Goal: Information Seeking & Learning: Learn about a topic

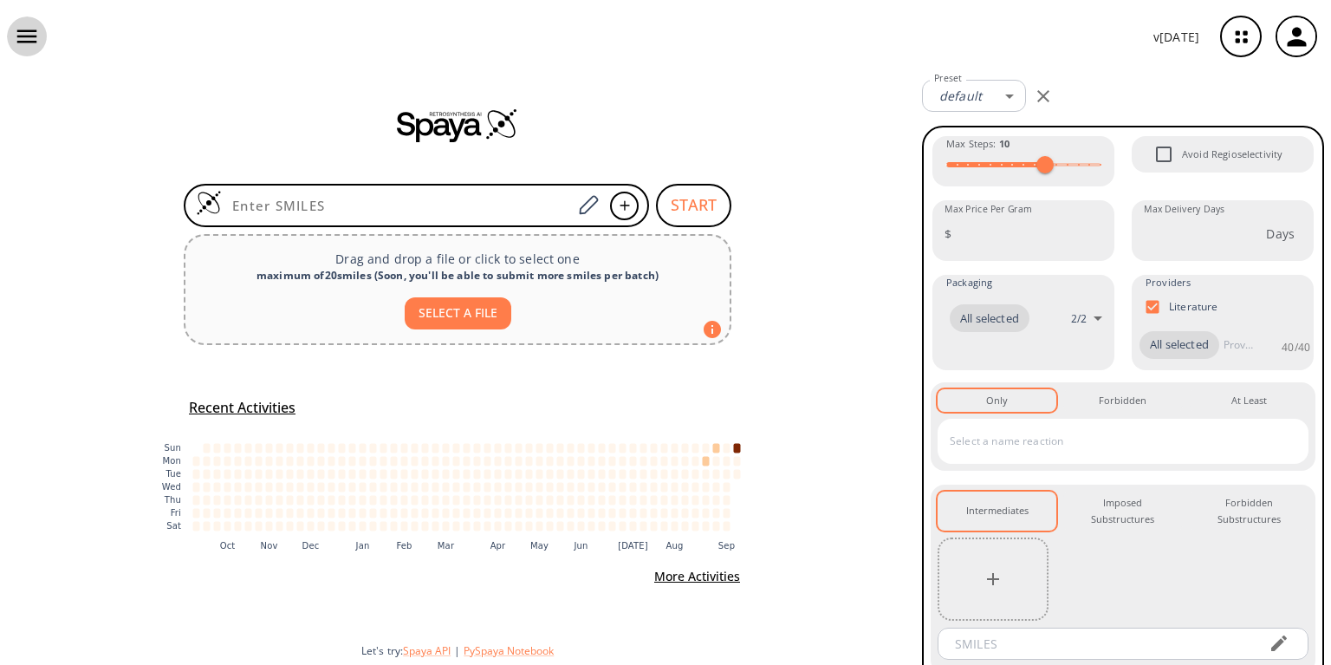
click at [31, 35] on icon "button" at bounding box center [27, 36] width 26 height 26
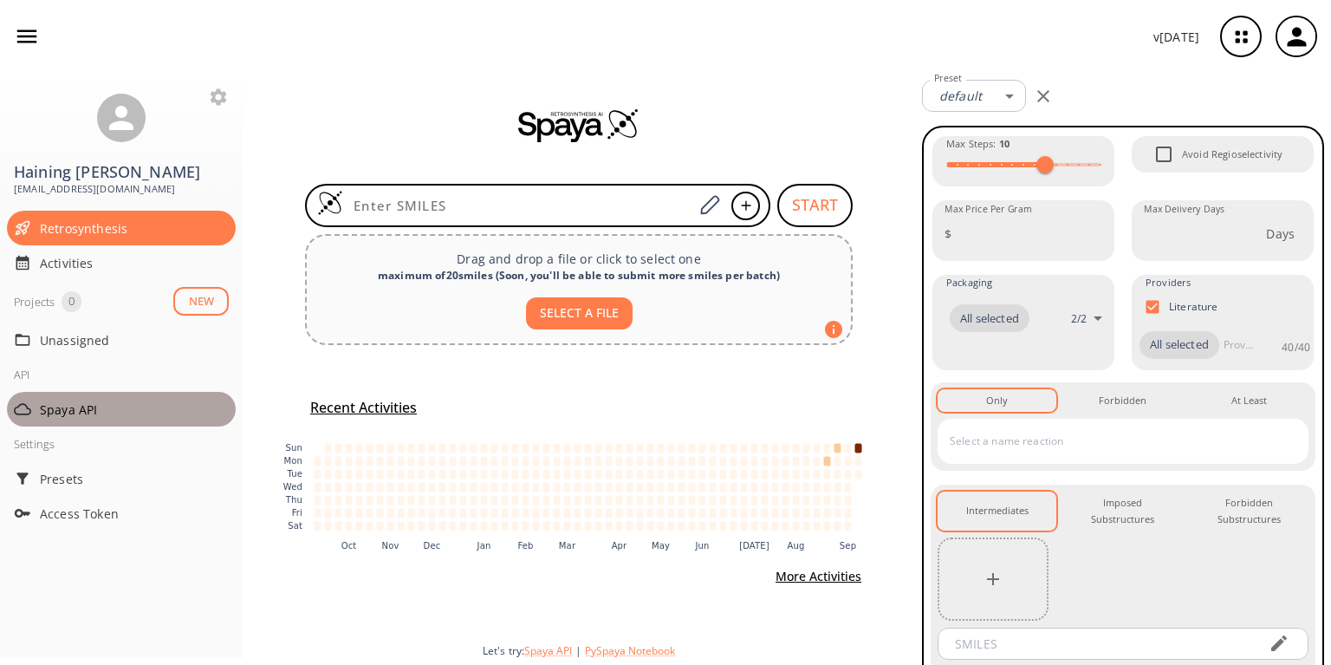
click at [60, 400] on span "Spaya API" at bounding box center [134, 409] width 189 height 18
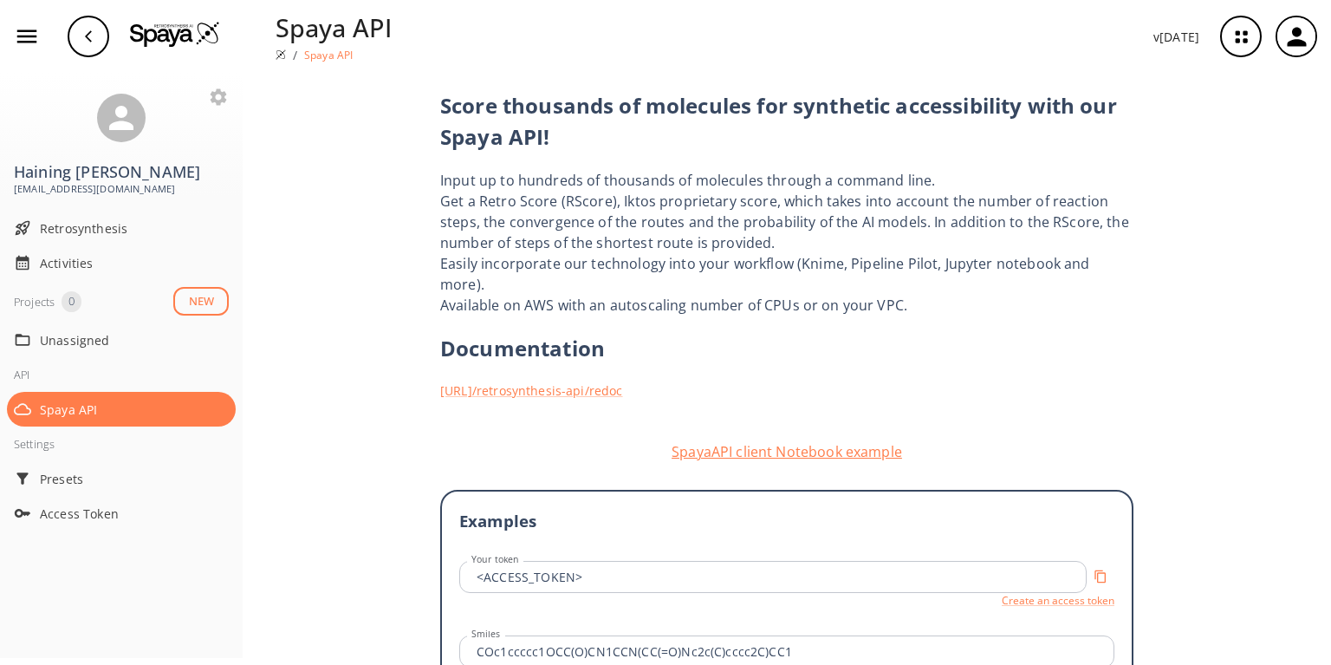
click at [763, 441] on button "SpayaAPI client Notebook example" at bounding box center [786, 451] width 693 height 21
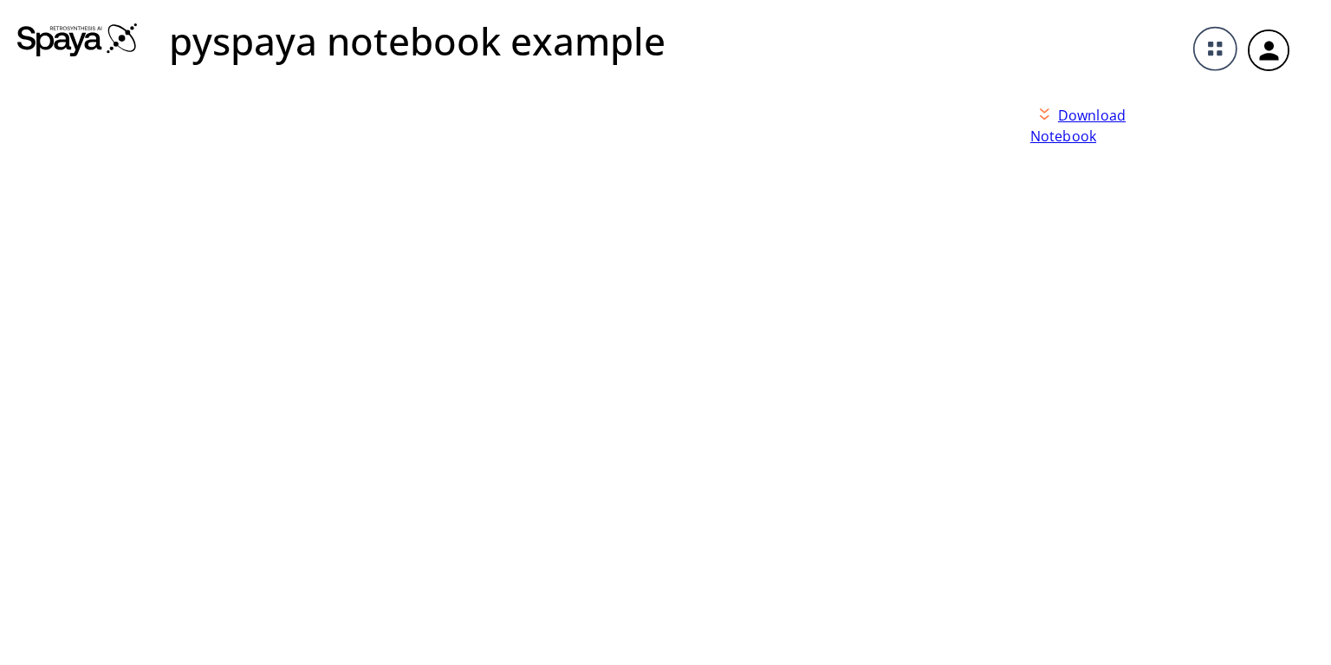
click at [1137, 302] on link "Download Notebook" at bounding box center [1105, 376] width 185 height 578
drag, startPoint x: 1292, startPoint y: 180, endPoint x: 1191, endPoint y: 537, distance: 371.2
click at [1233, 468] on div "pyspaya notebook example Download Notebook" at bounding box center [665, 332] width 1331 height 665
click at [77, 36] on img at bounding box center [77, 39] width 121 height 35
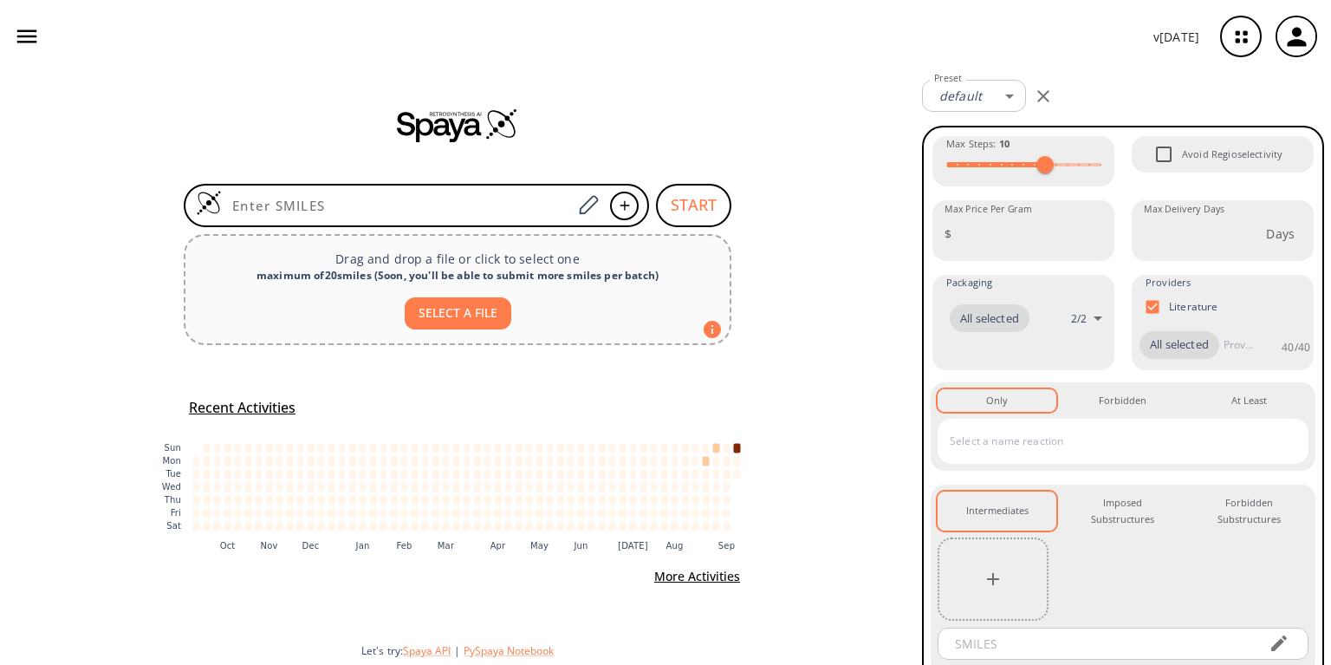
click at [277, 81] on div at bounding box center [457, 125] width 915 height 104
click at [29, 37] on icon "button" at bounding box center [27, 36] width 26 height 26
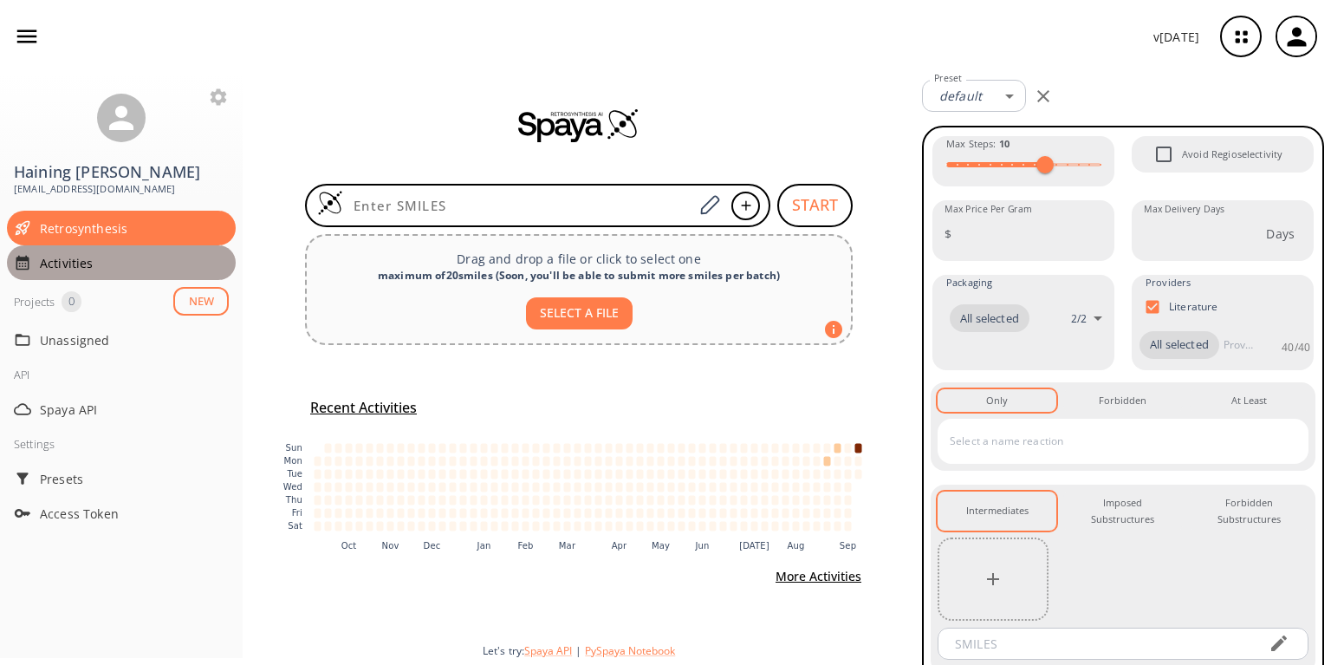
click at [58, 254] on span "Activities" at bounding box center [134, 263] width 189 height 18
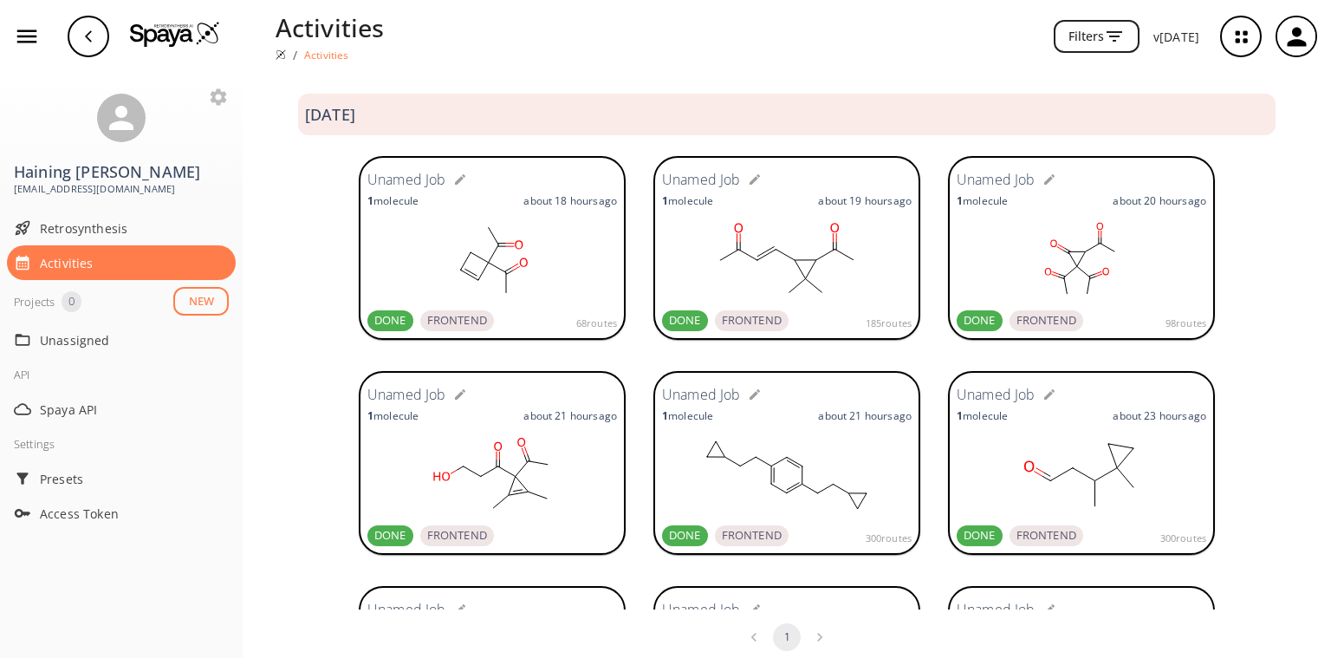
click at [285, 239] on div "Unamed Job 1 molecule about 18 hours ago DONE FRONTEND 68 routes Unamed Job 1 m…" at bounding box center [787, 249] width 1088 height 215
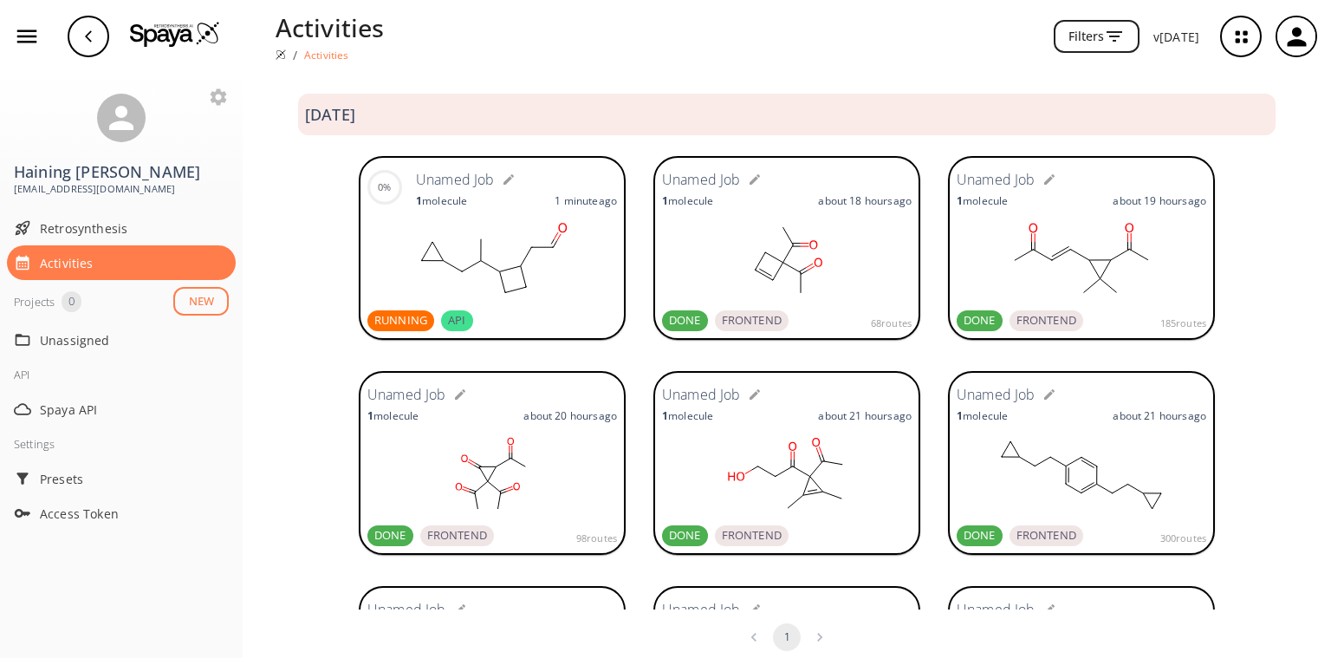
click at [335, 246] on div "0% Unamed Job 1 molecule 1 minute ago RUNNING API Unamed Job 1 molecule about 1…" at bounding box center [787, 249] width 1088 height 215
click at [457, 243] on rect at bounding box center [492, 260] width 250 height 87
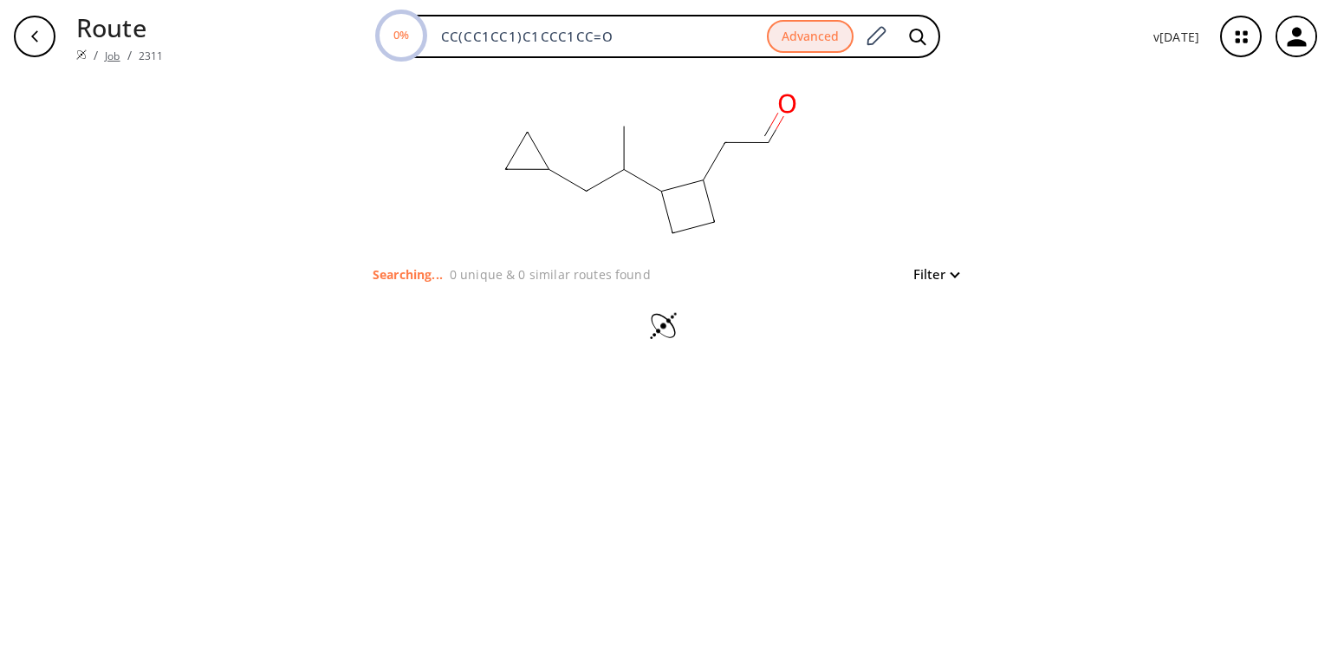
click at [107, 49] on link "Job" at bounding box center [112, 56] width 15 height 15
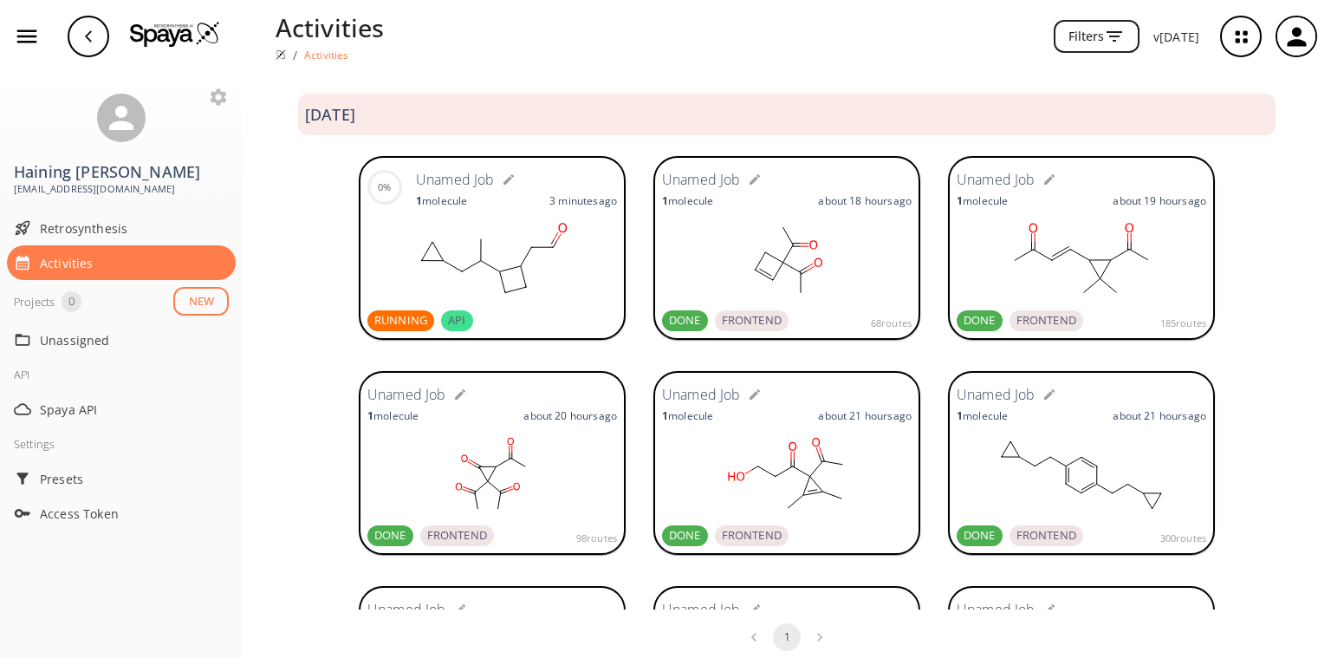
click at [452, 263] on rect at bounding box center [492, 260] width 250 height 87
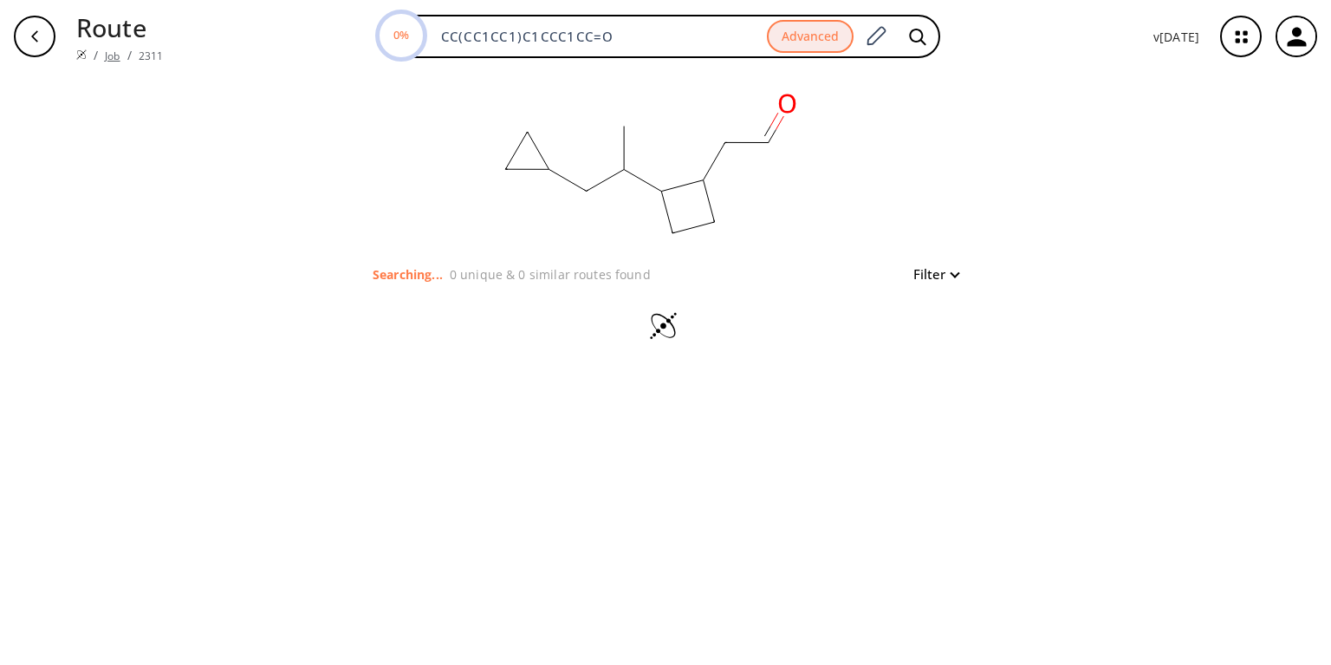
click at [107, 50] on link "Job" at bounding box center [112, 56] width 15 height 15
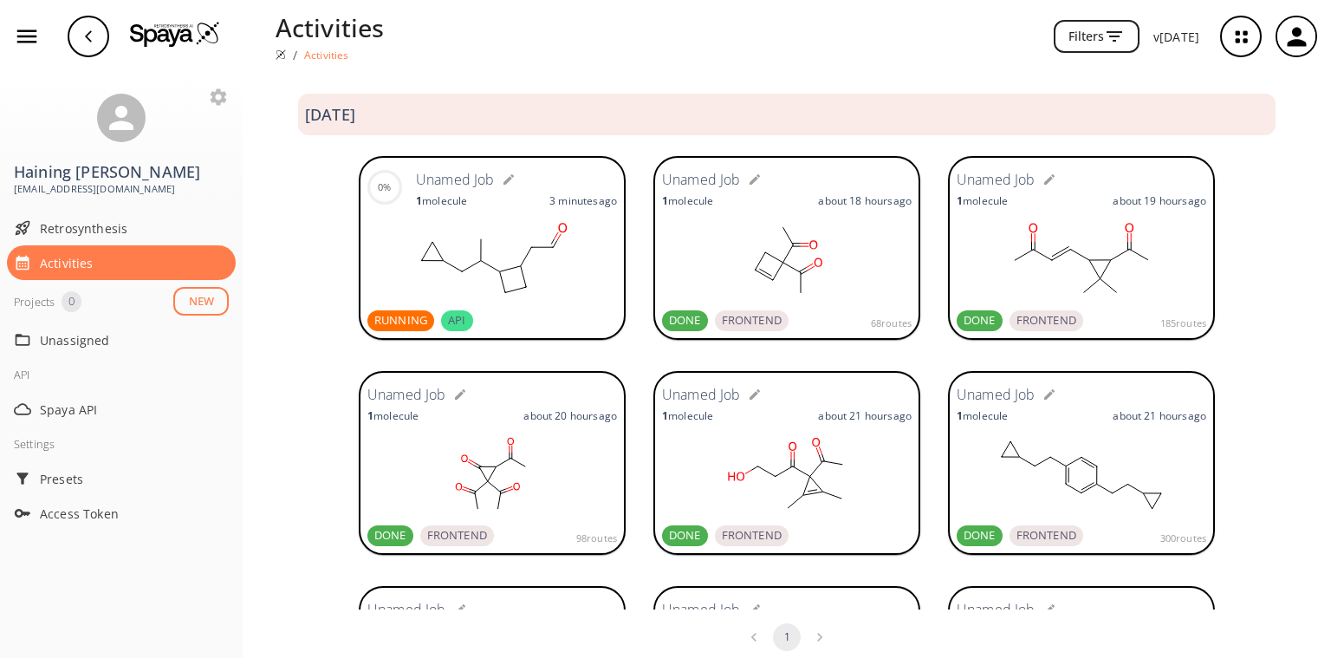
click at [463, 260] on rect at bounding box center [492, 260] width 250 height 87
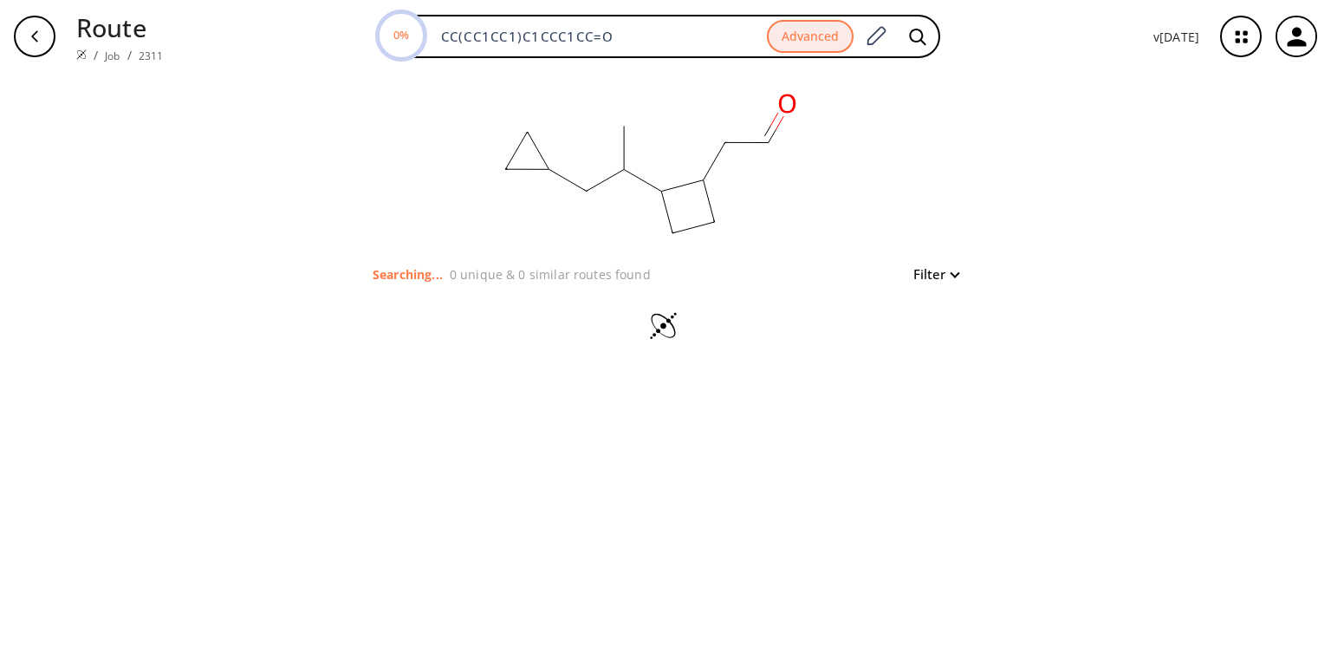
click at [951, 271] on button "Filter" at bounding box center [930, 274] width 55 height 13
click at [471, 272] on div at bounding box center [665, 332] width 1331 height 665
click at [471, 272] on p "0 unique & 0 similar routes found" at bounding box center [550, 274] width 201 height 18
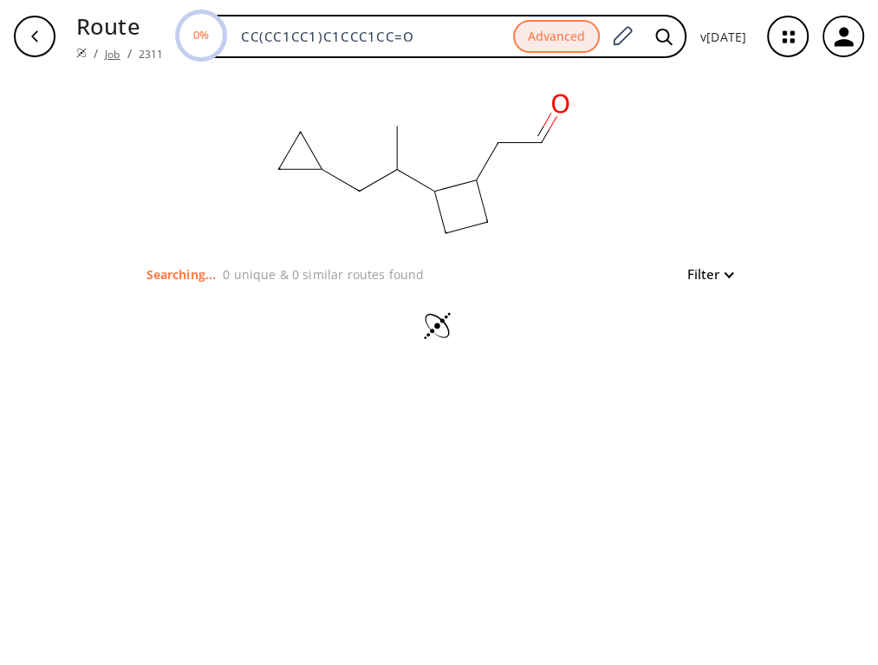
click at [106, 49] on link "Job" at bounding box center [112, 54] width 15 height 15
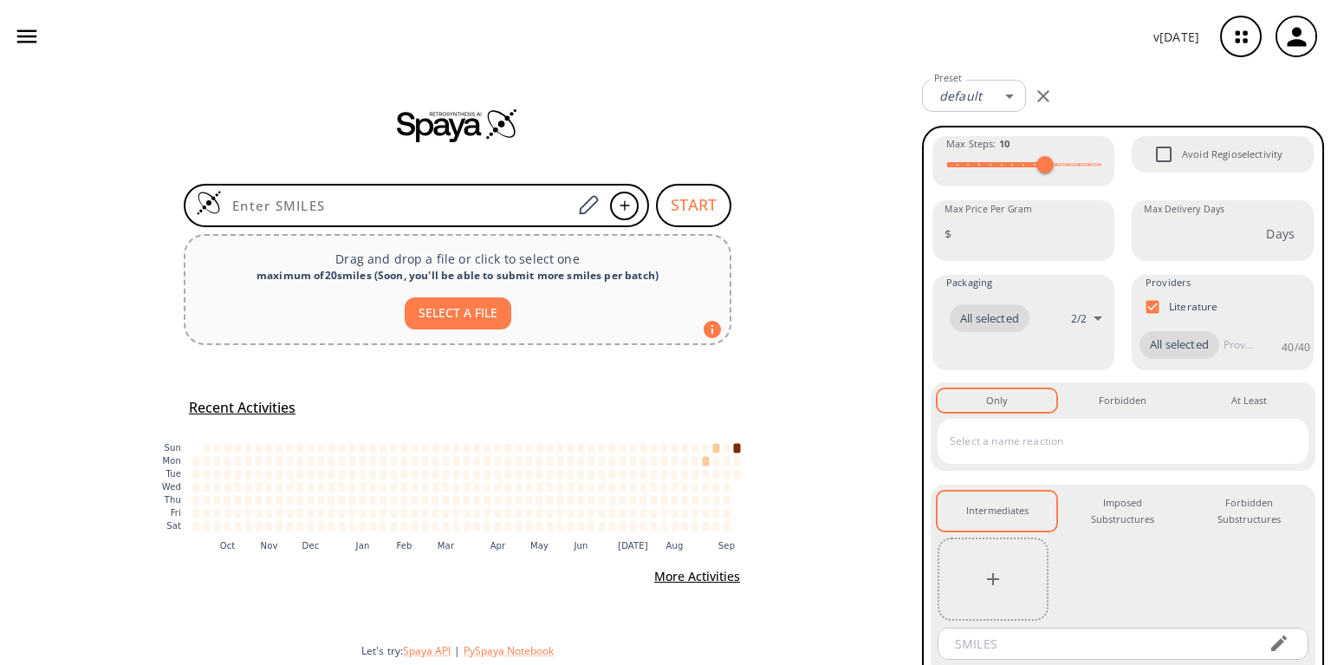
click at [35, 34] on icon "button" at bounding box center [27, 36] width 26 height 26
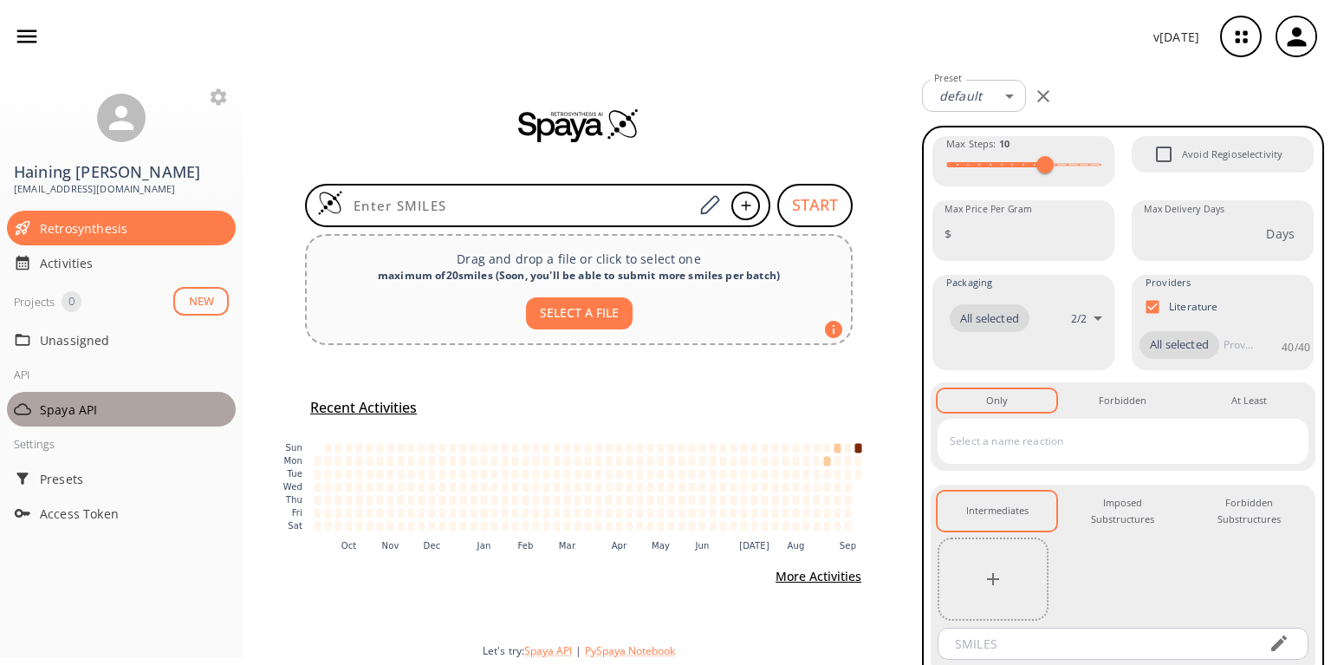
click at [83, 400] on span "Spaya API" at bounding box center [134, 409] width 189 height 18
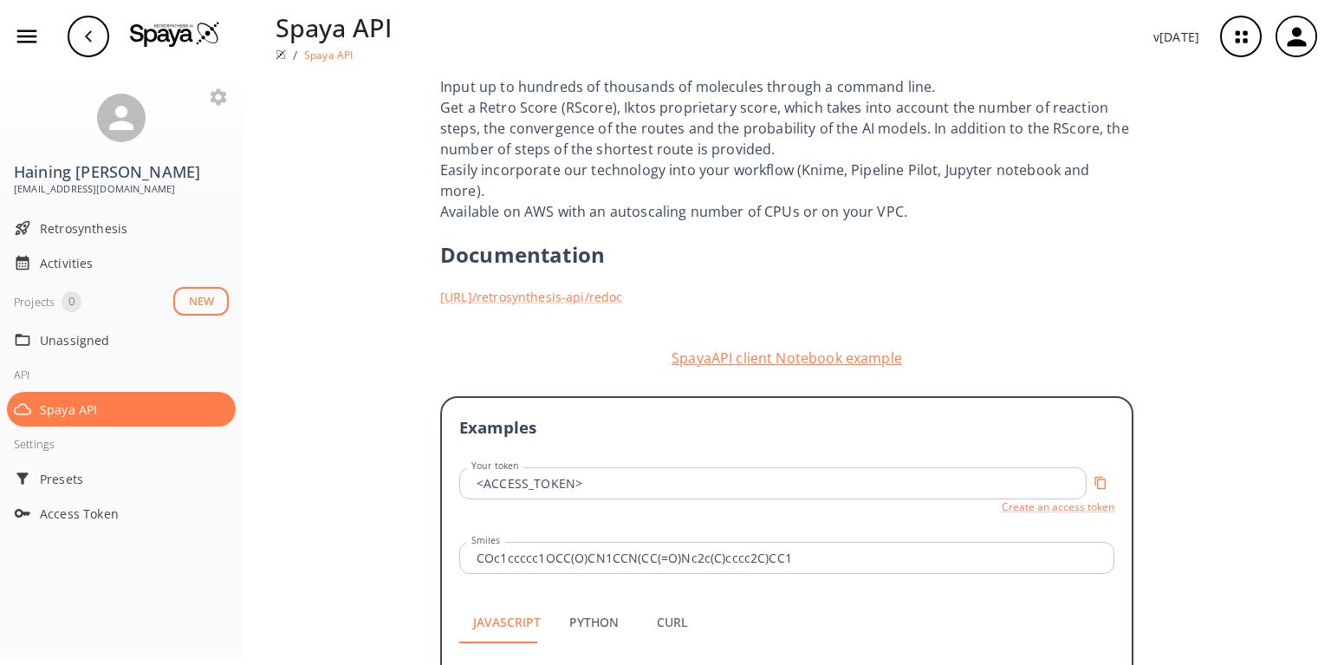
scroll to position [69, 0]
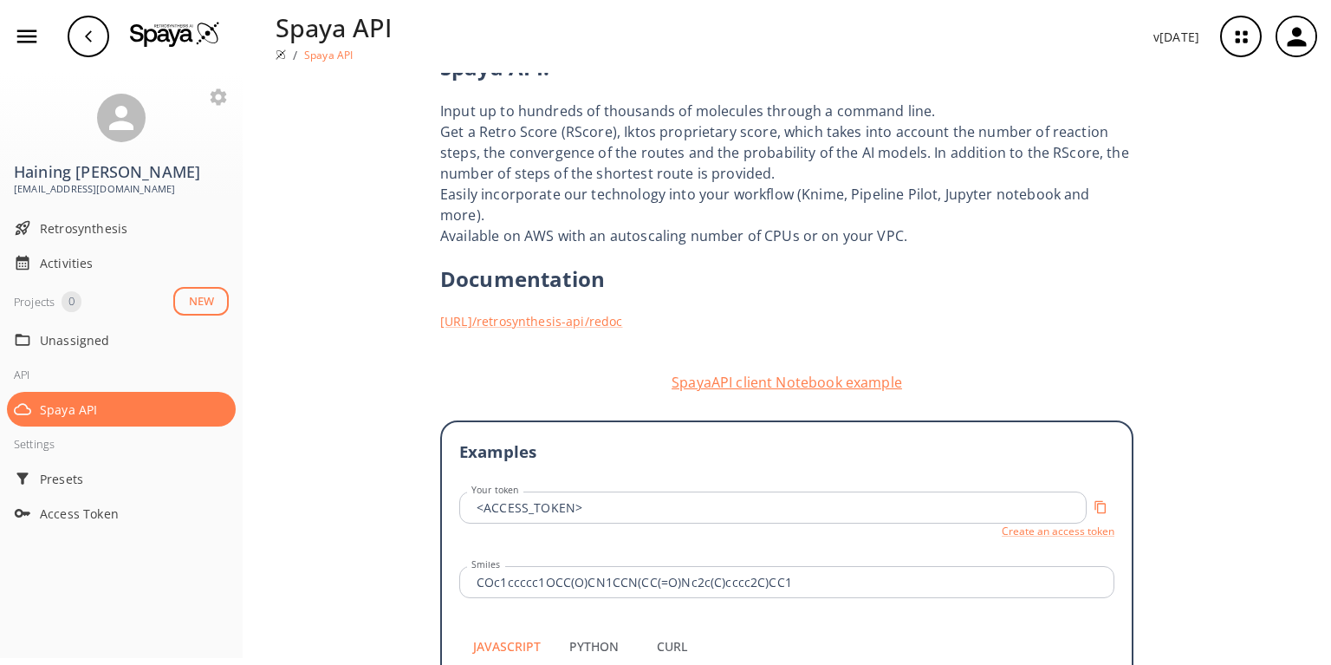
click at [769, 372] on button "SpayaAPI client Notebook example" at bounding box center [786, 382] width 693 height 21
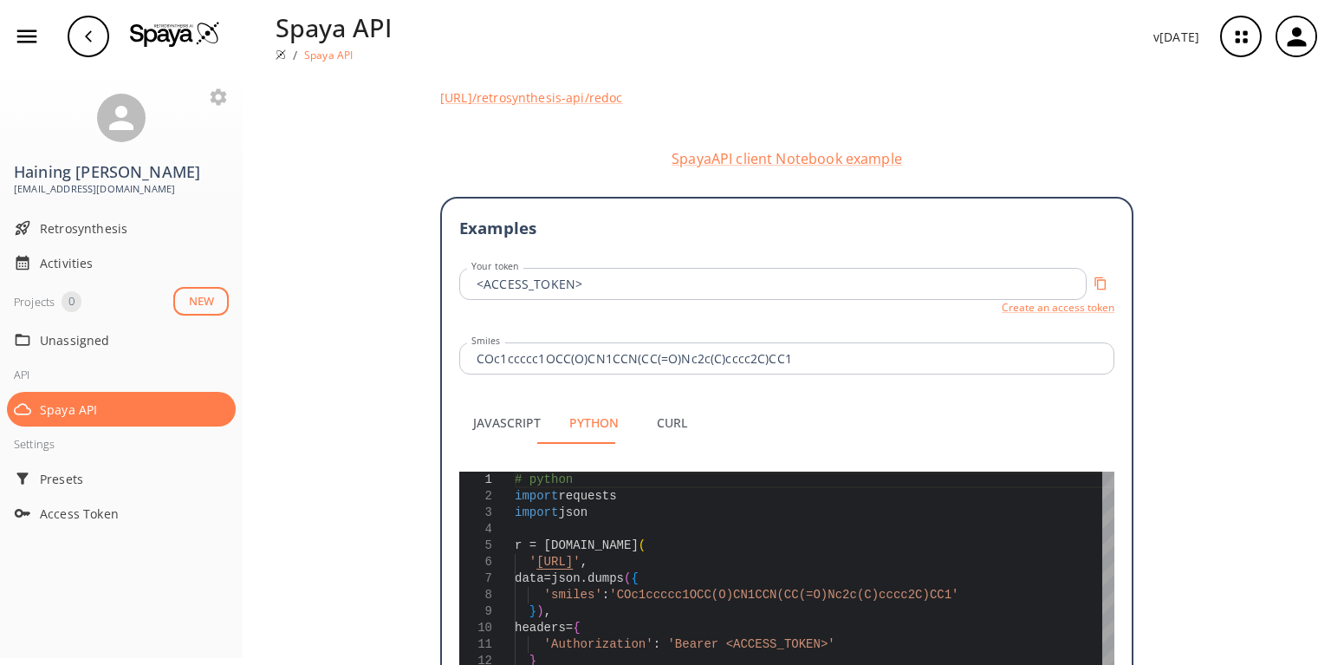
scroll to position [305, 0]
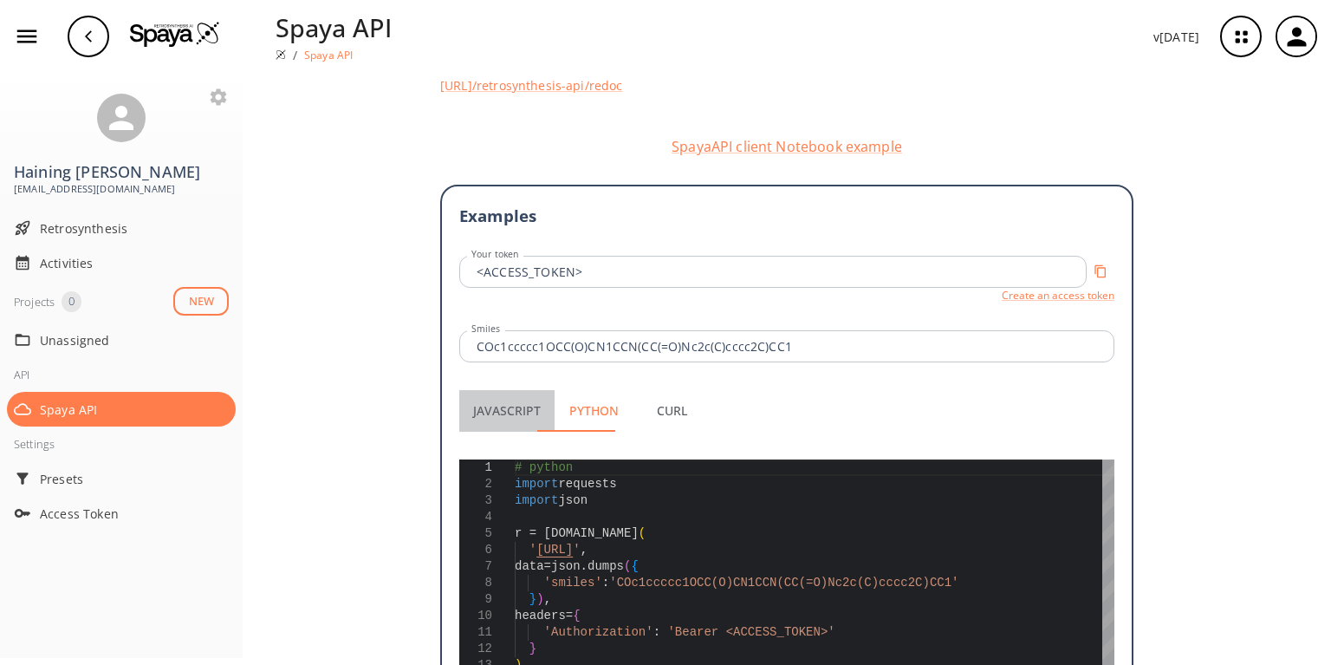
click at [503, 390] on button "Javascript" at bounding box center [506, 411] width 95 height 42
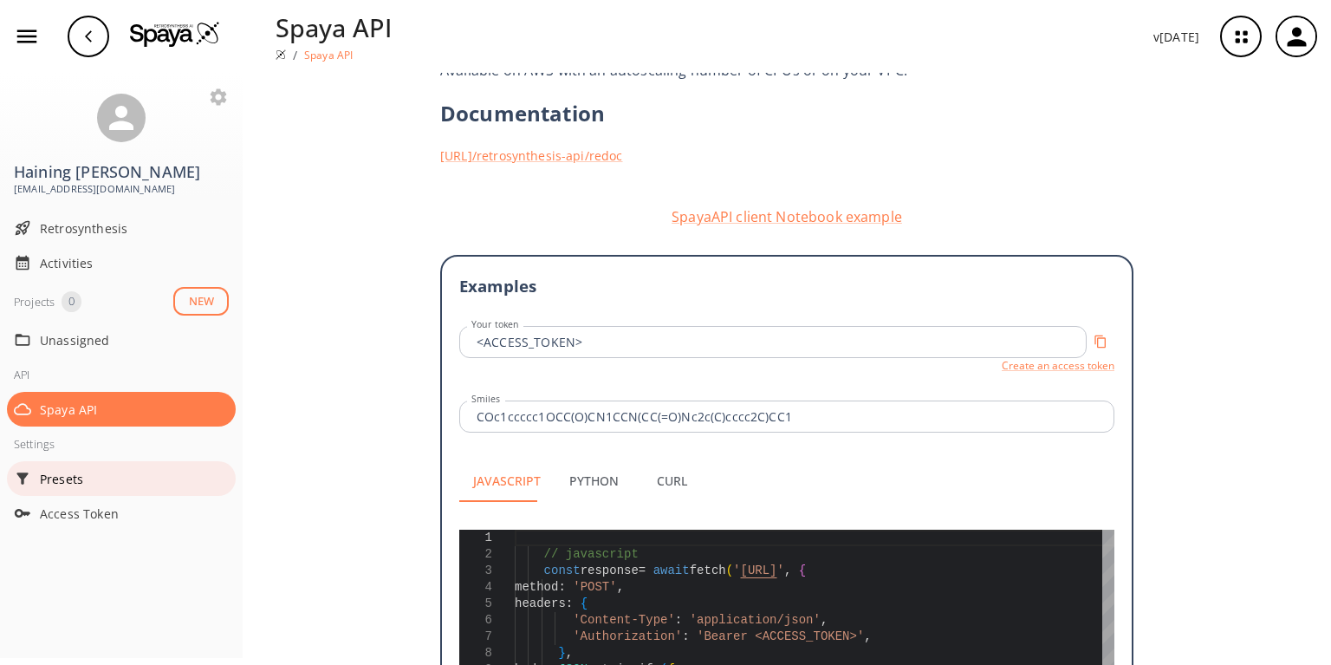
click at [62, 462] on div "Presets" at bounding box center [121, 478] width 229 height 35
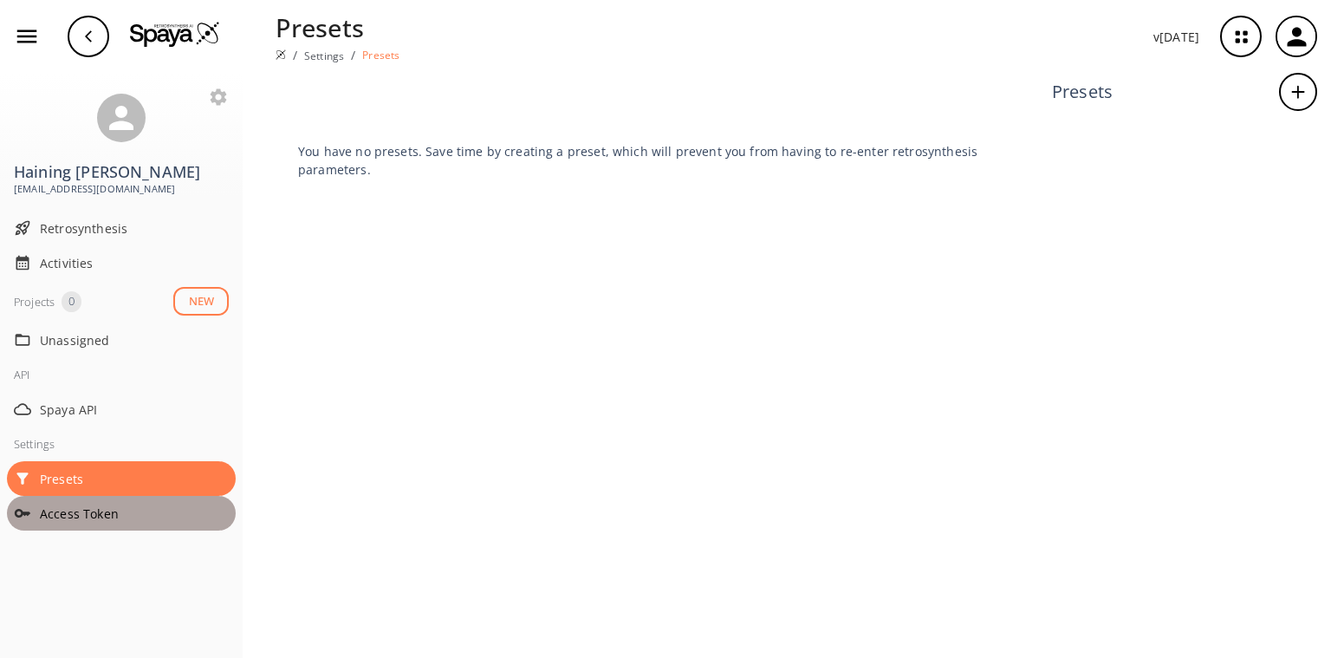
click at [62, 500] on div "Access Token" at bounding box center [121, 513] width 229 height 35
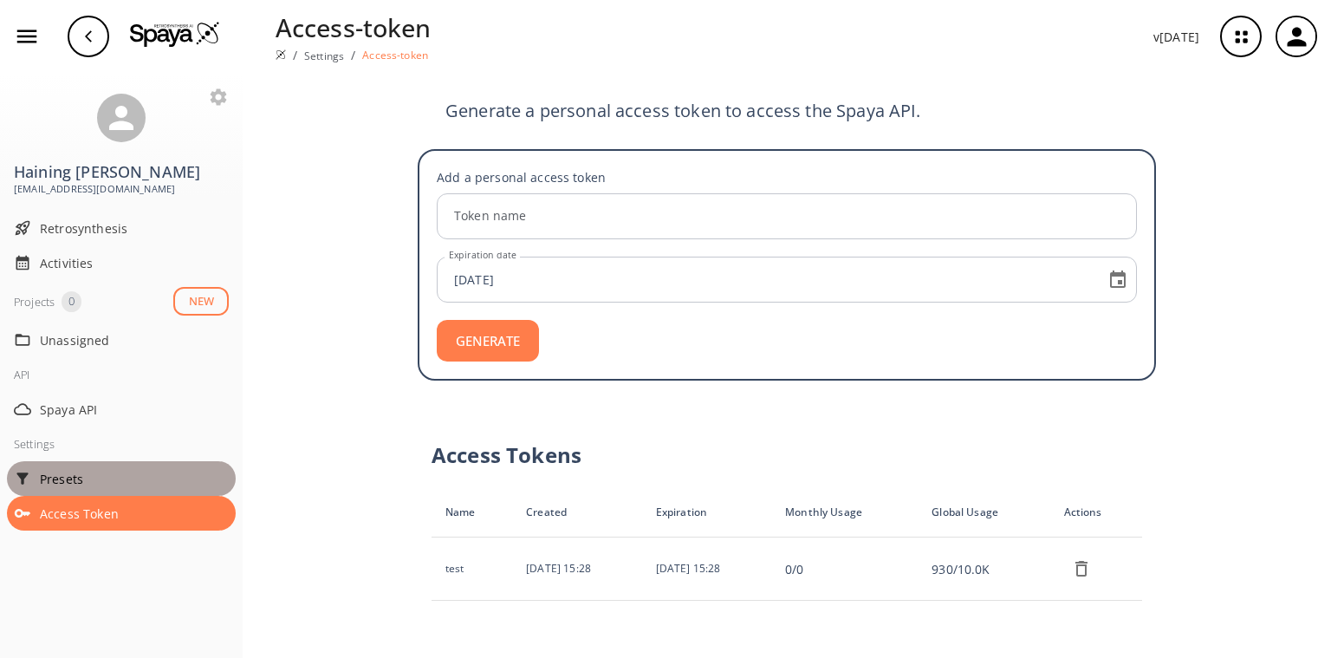
click at [74, 470] on span "Presets" at bounding box center [134, 479] width 189 height 18
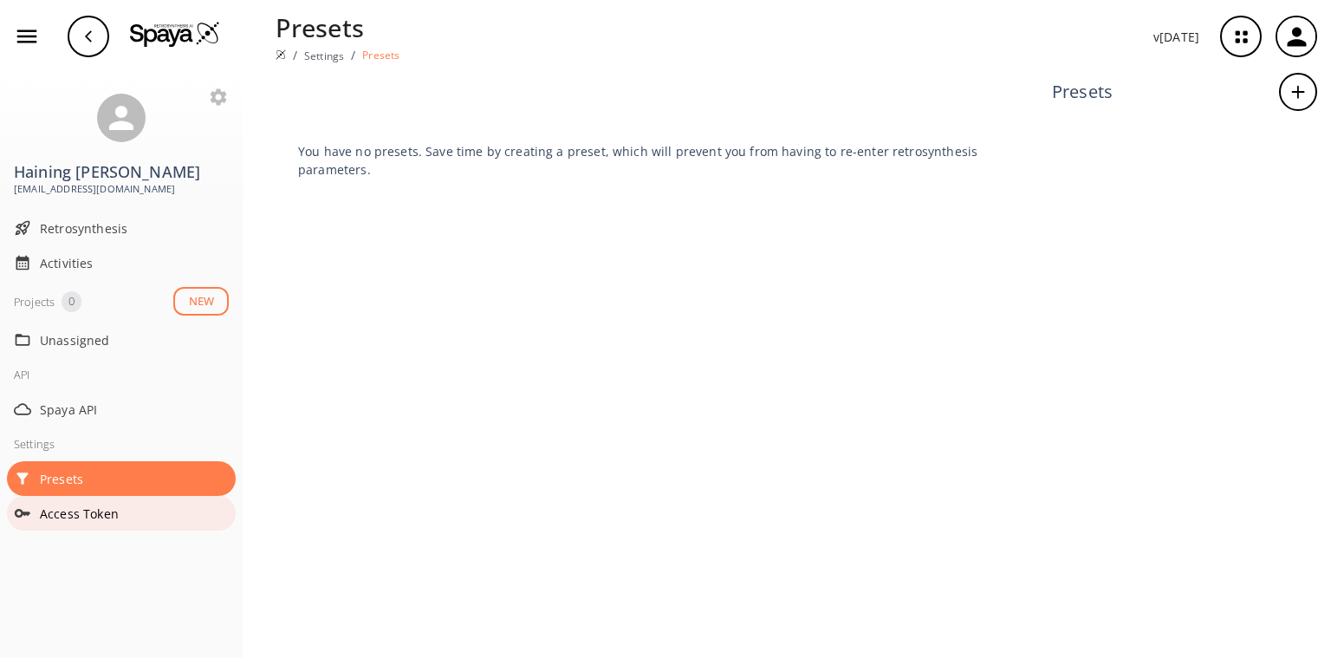
click at [73, 504] on span "Access Token" at bounding box center [134, 513] width 189 height 18
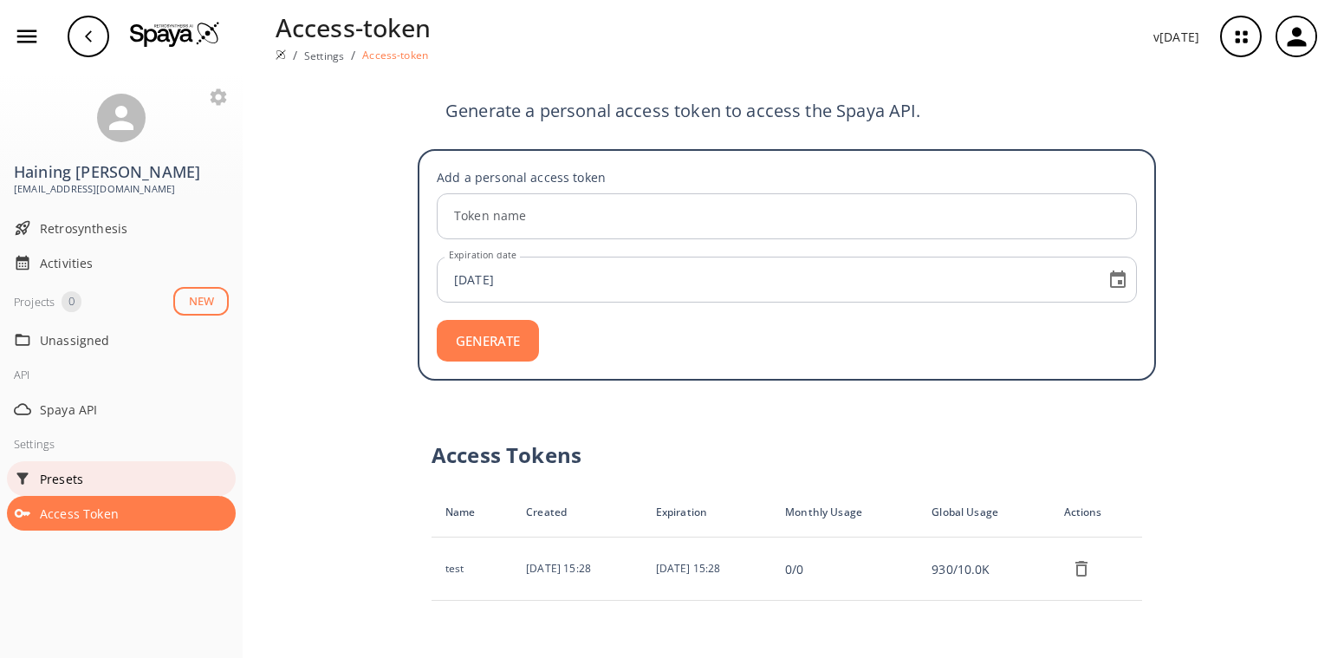
click at [72, 470] on span "Presets" at bounding box center [134, 479] width 189 height 18
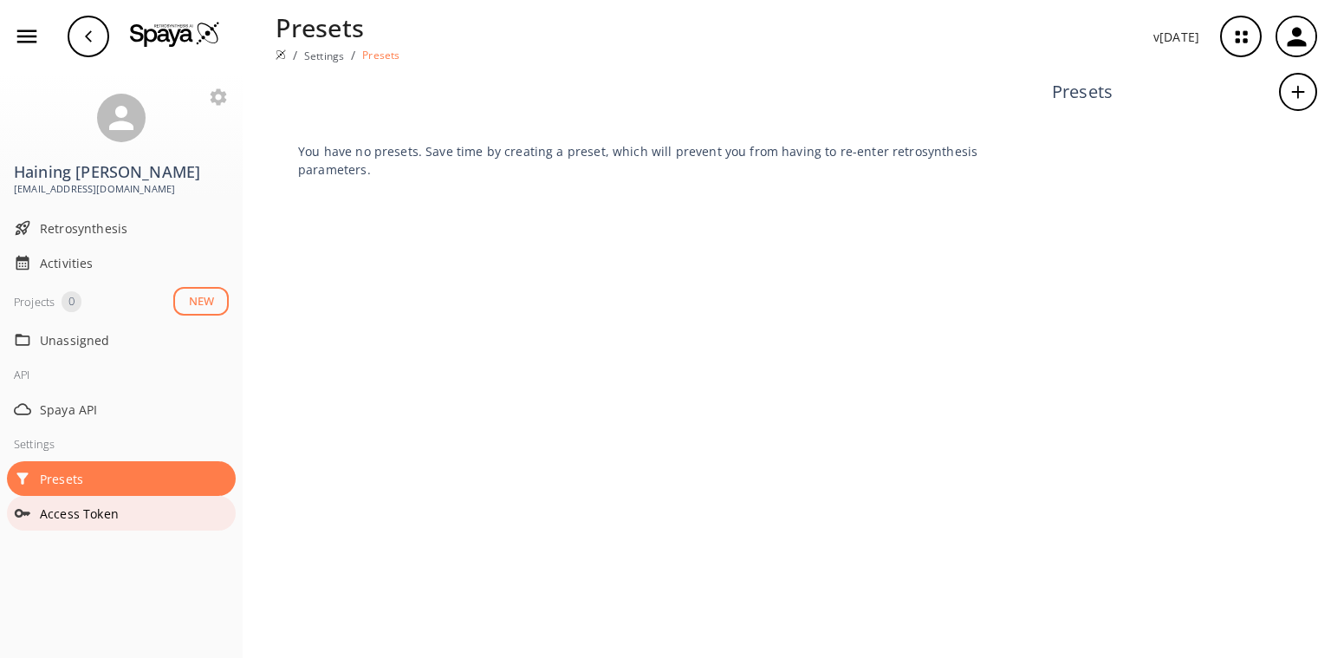
click at [87, 504] on span "Access Token" at bounding box center [134, 513] width 189 height 18
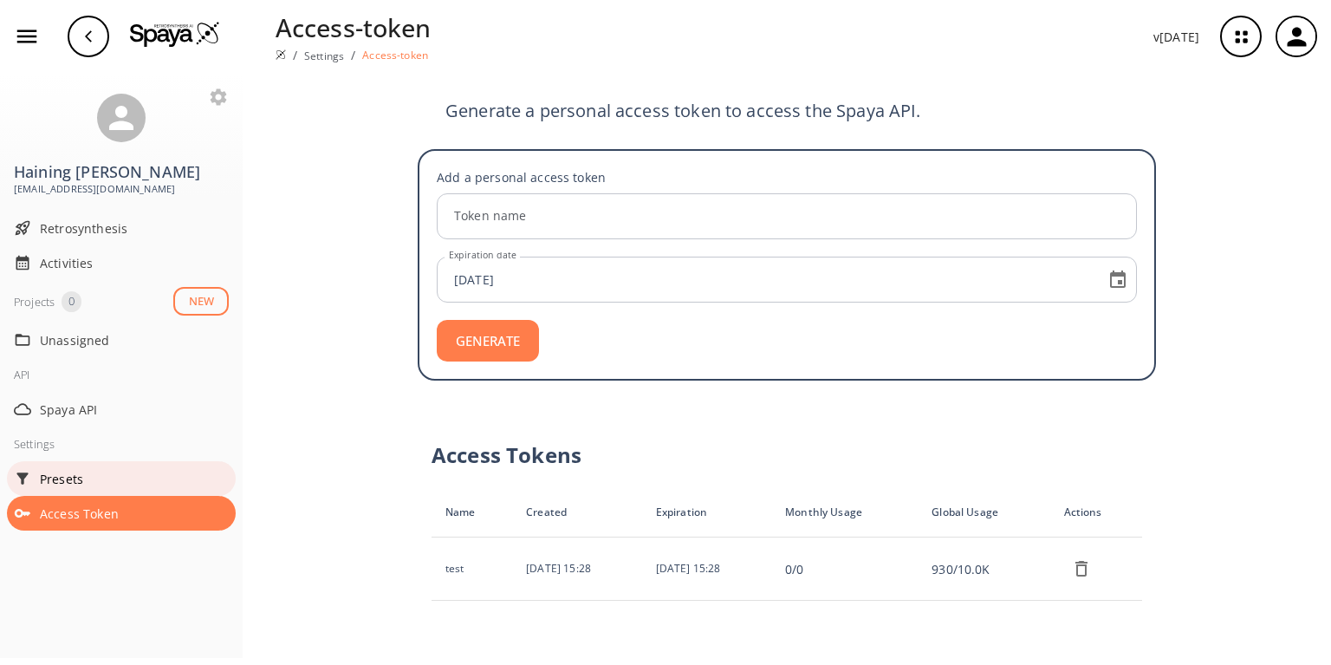
click at [77, 470] on span "Presets" at bounding box center [134, 479] width 189 height 18
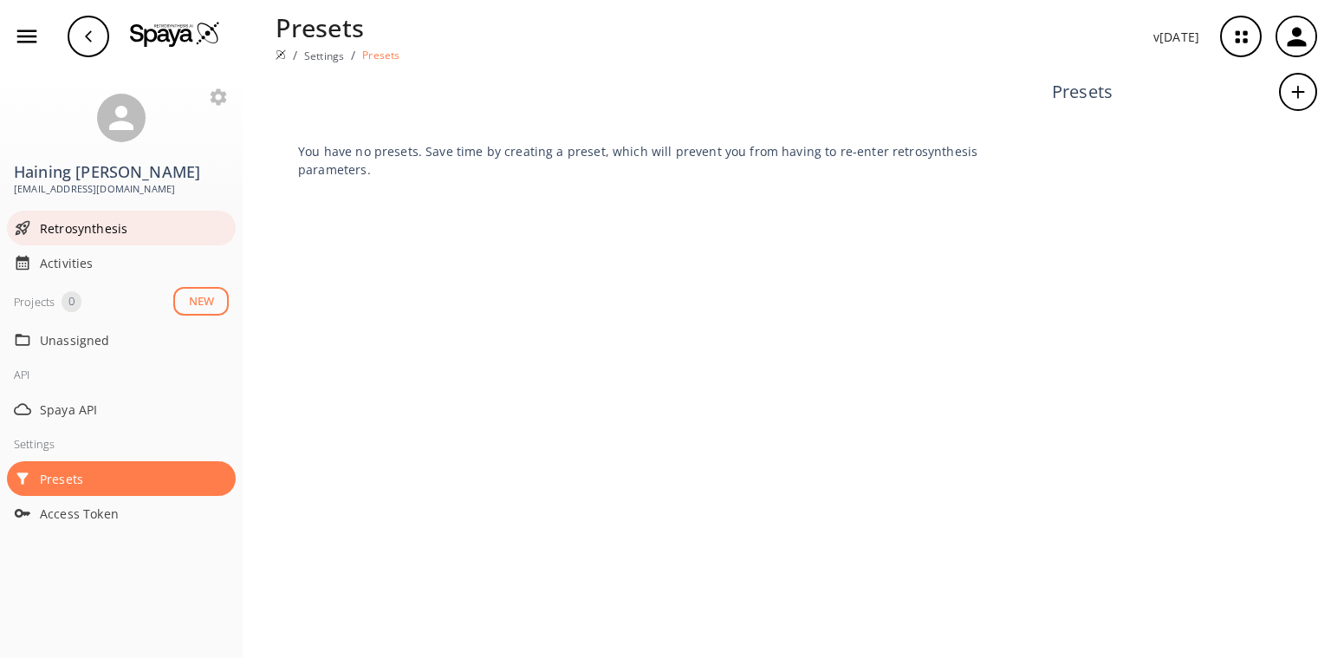
click at [89, 219] on span "Retrosynthesis" at bounding box center [134, 228] width 189 height 18
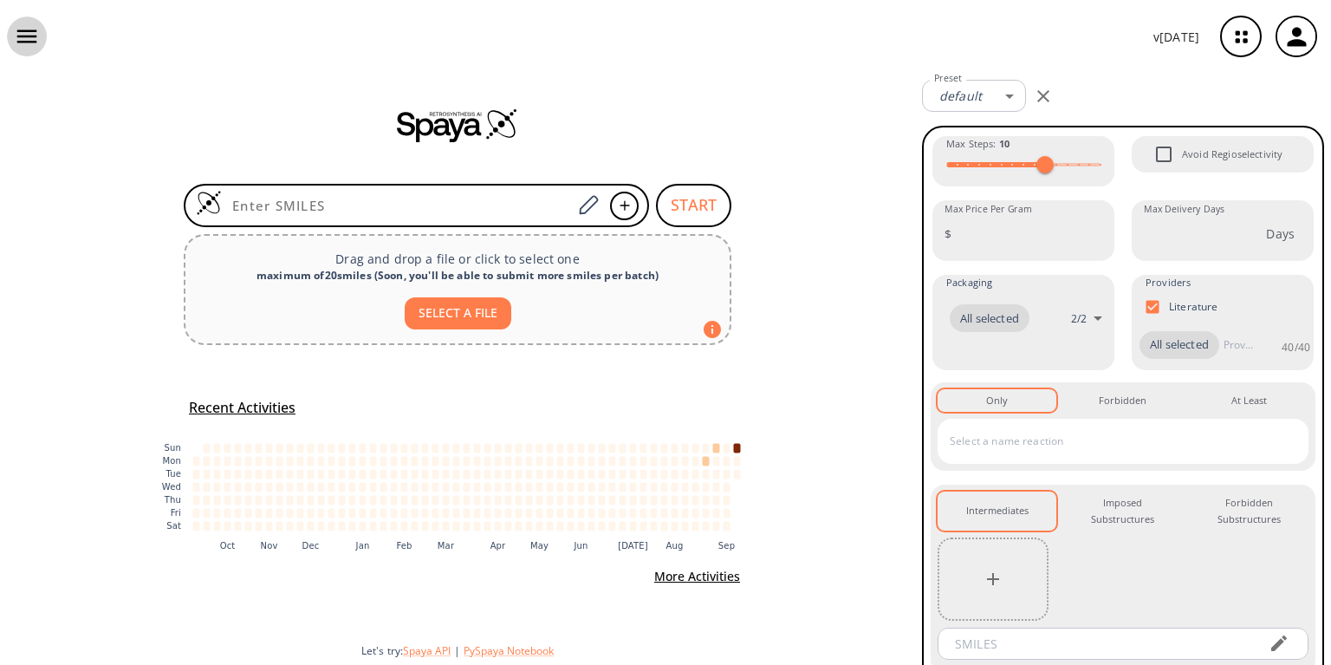
click at [21, 43] on icon "button" at bounding box center [27, 36] width 26 height 26
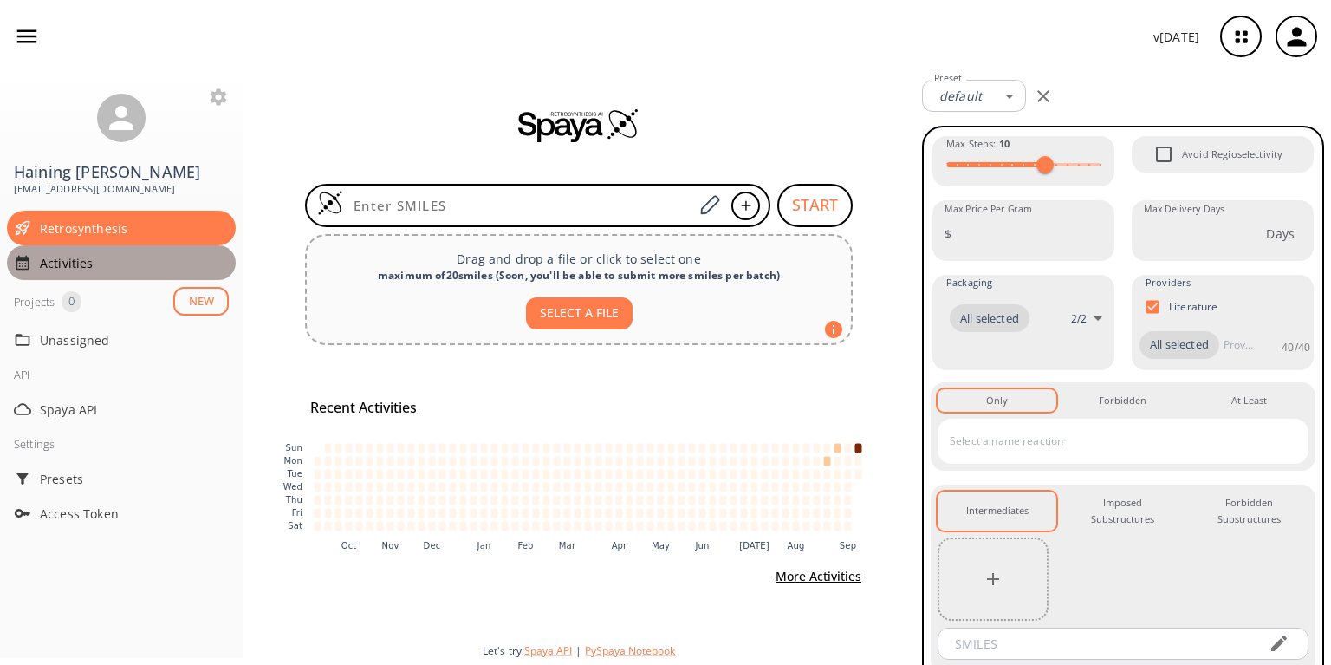
click at [73, 254] on div "Activities" at bounding box center [121, 262] width 229 height 35
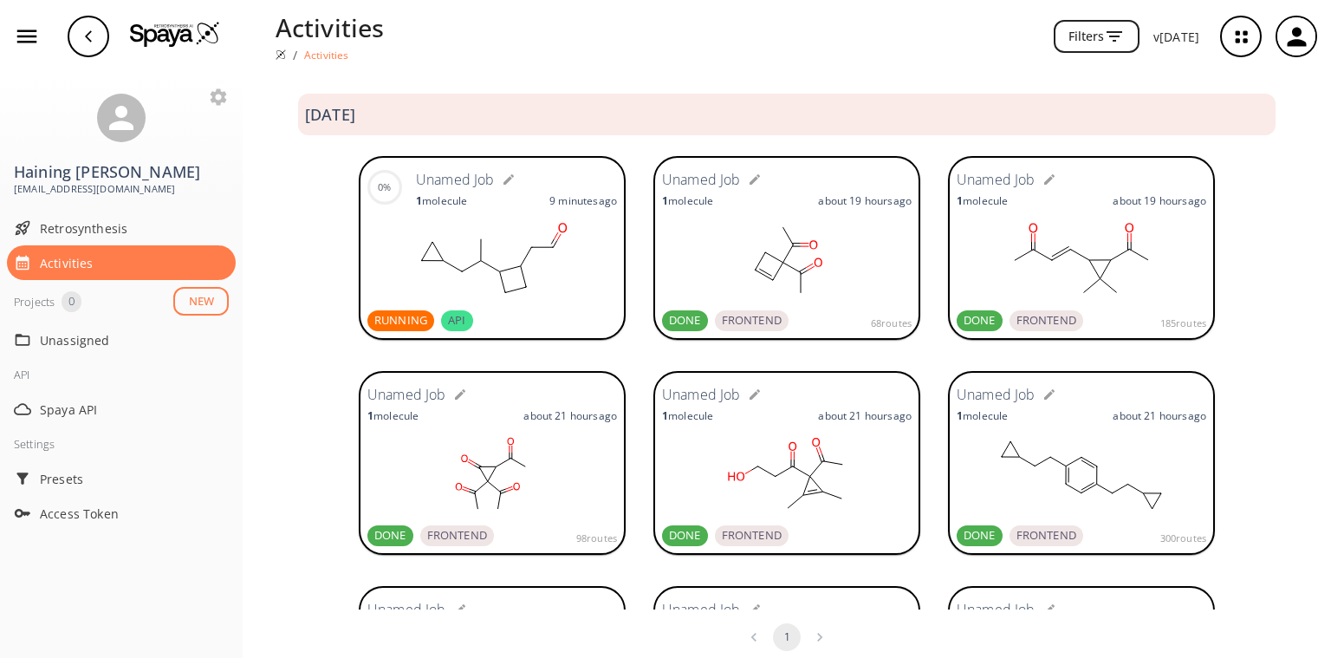
click at [404, 243] on rect at bounding box center [492, 260] width 250 height 87
click at [82, 504] on span "Access Token" at bounding box center [134, 513] width 189 height 18
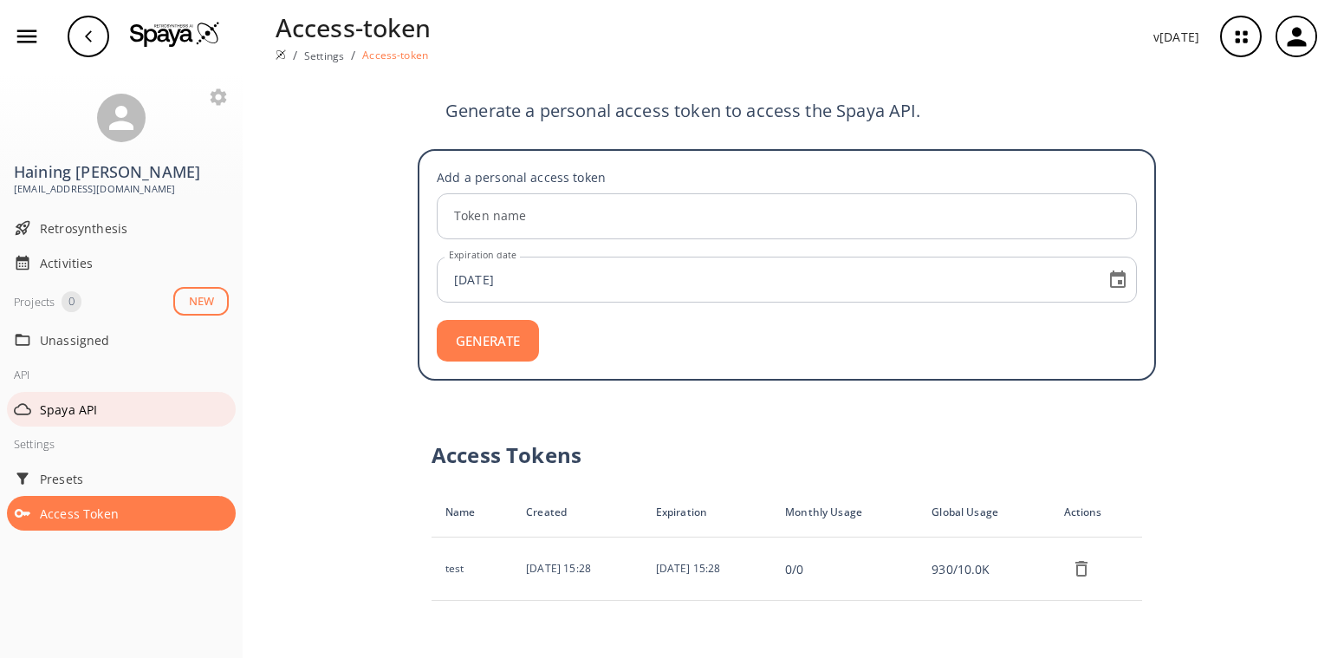
click at [74, 400] on span "Spaya API" at bounding box center [134, 409] width 189 height 18
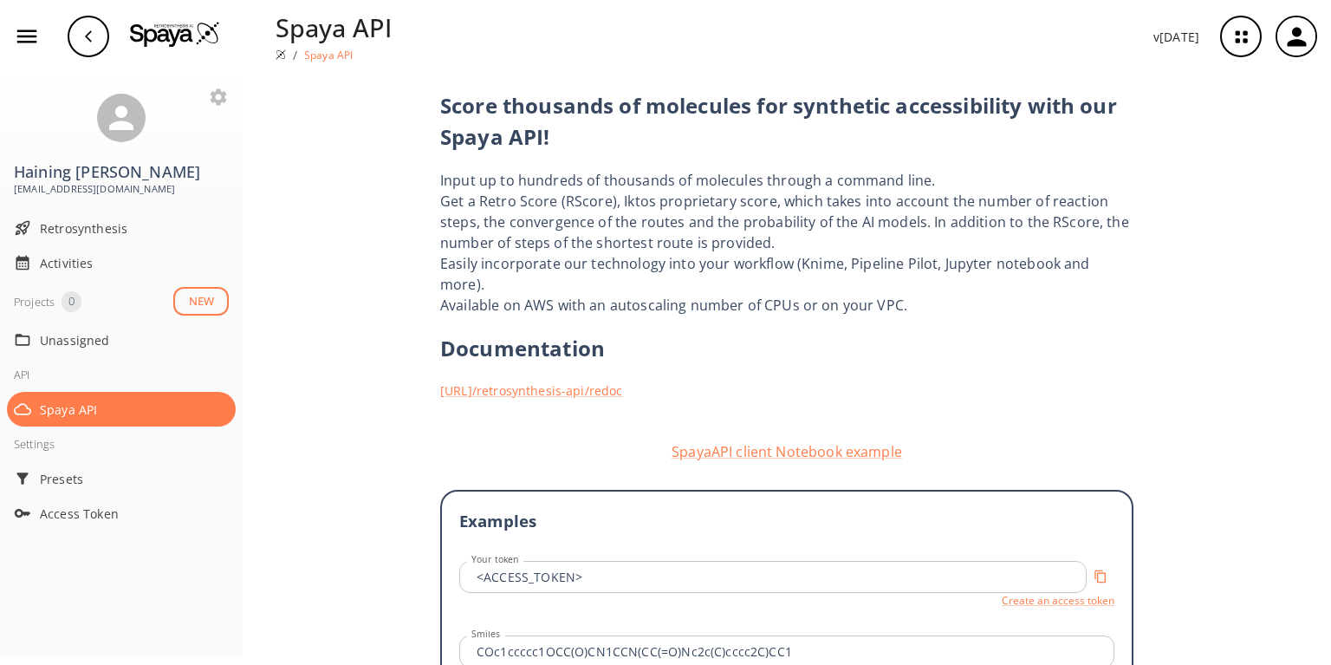
click at [309, 48] on p "Spaya API" at bounding box center [328, 55] width 49 height 15
copy p "Spaya"
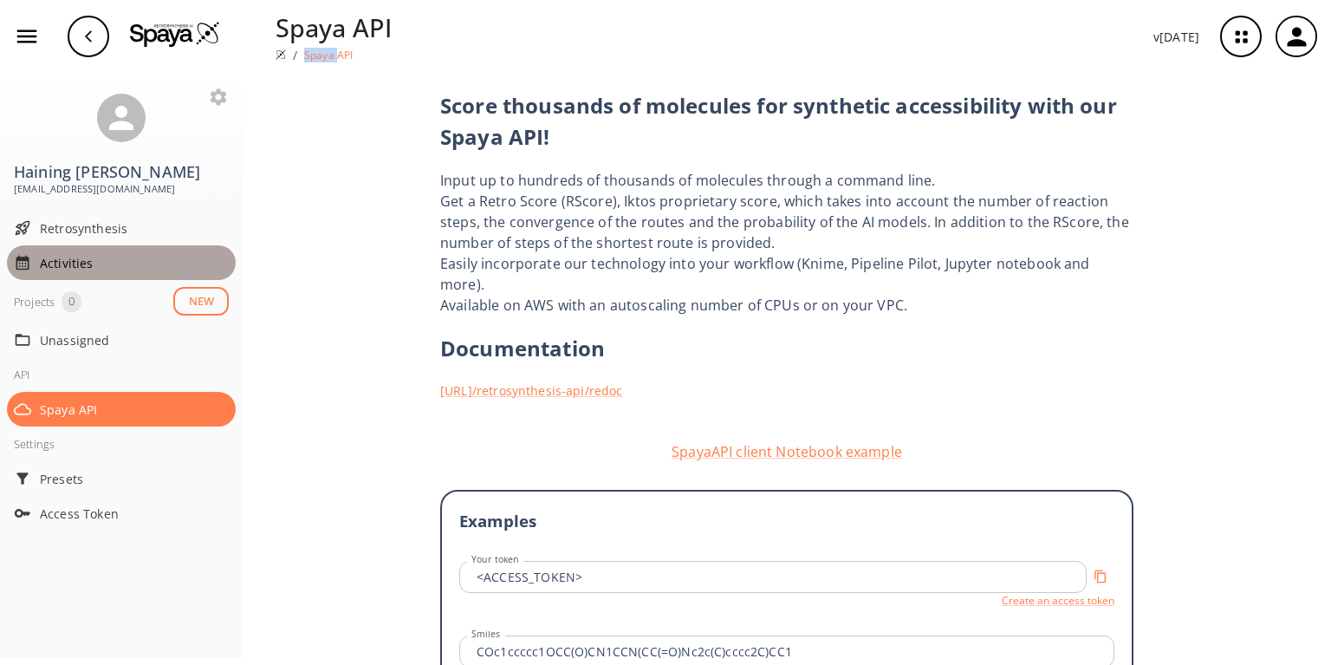
click at [59, 254] on span "Activities" at bounding box center [134, 263] width 189 height 18
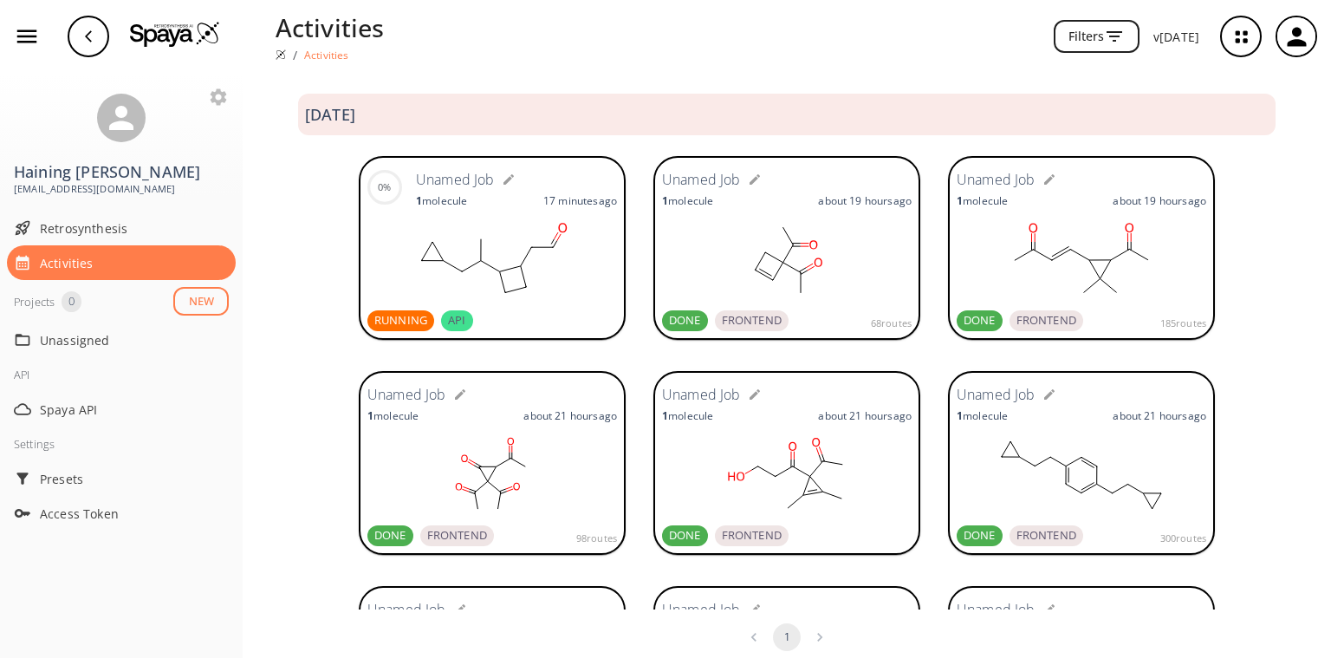
click at [273, 361] on div "Unamed Job 1 molecule about 21 hours ago DONE FRONTEND 98 routes Unamed Job 1 m…" at bounding box center [787, 464] width 1088 height 215
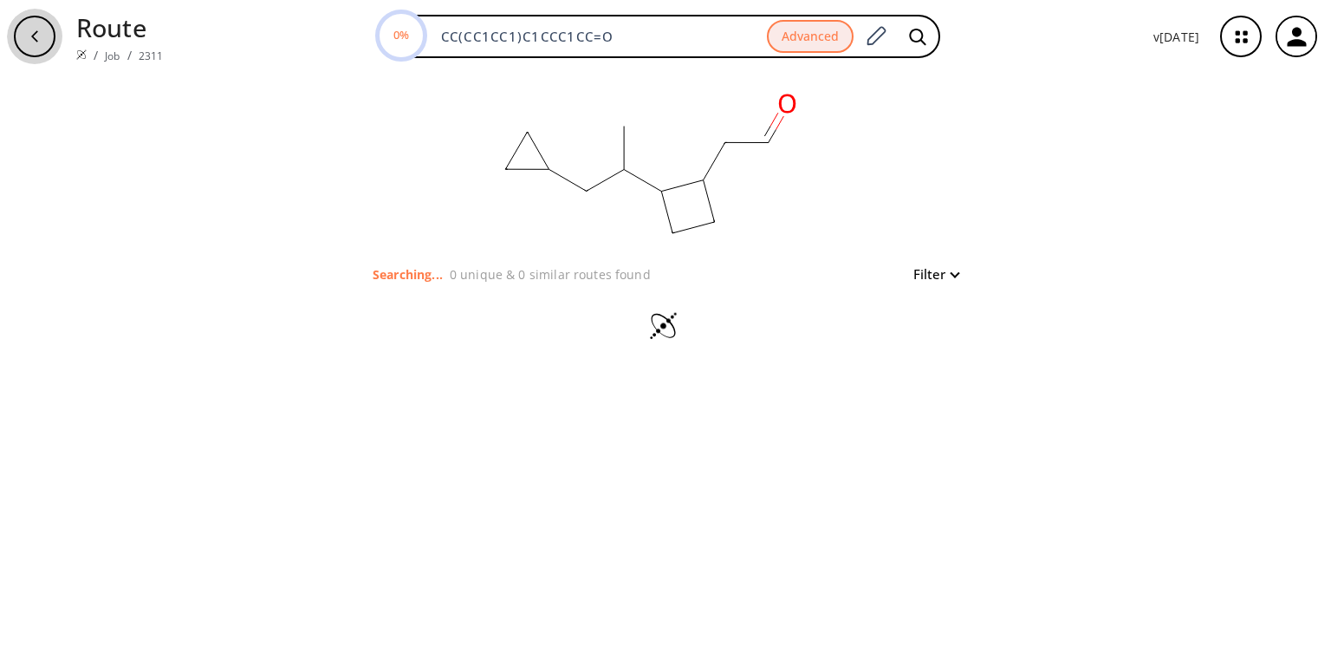
click at [29, 32] on icon "button" at bounding box center [35, 36] width 14 height 14
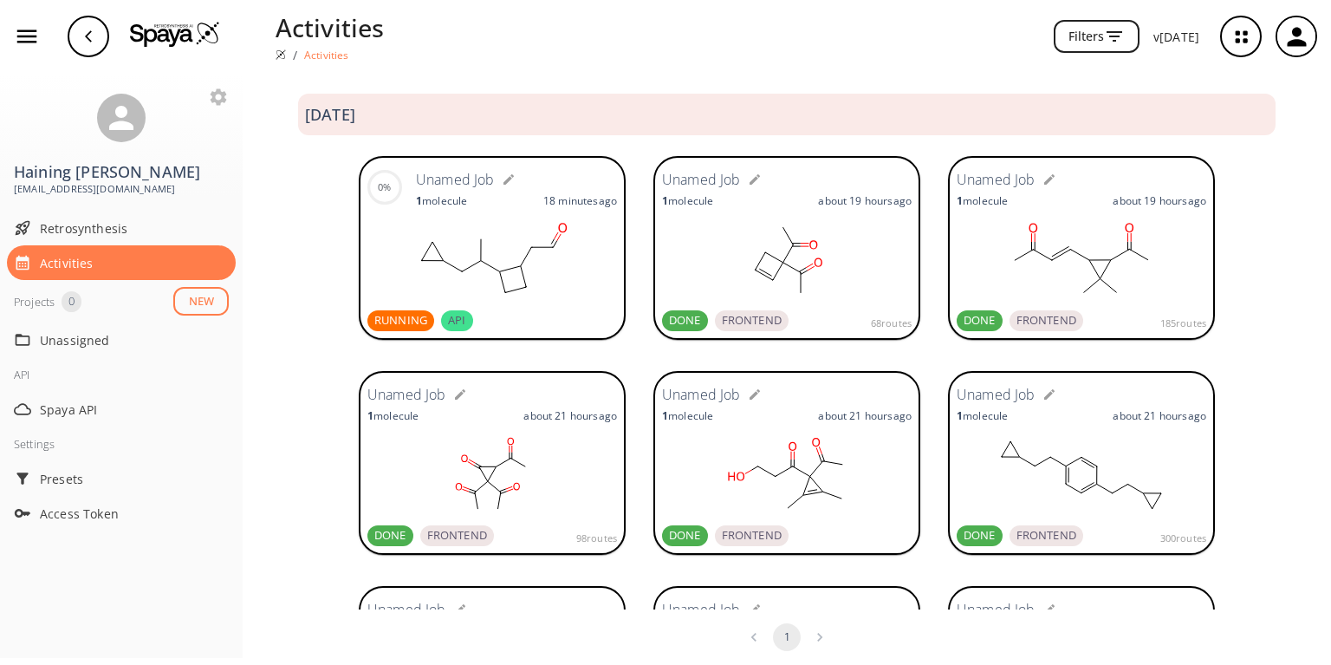
click at [483, 218] on rect at bounding box center [492, 260] width 250 height 87
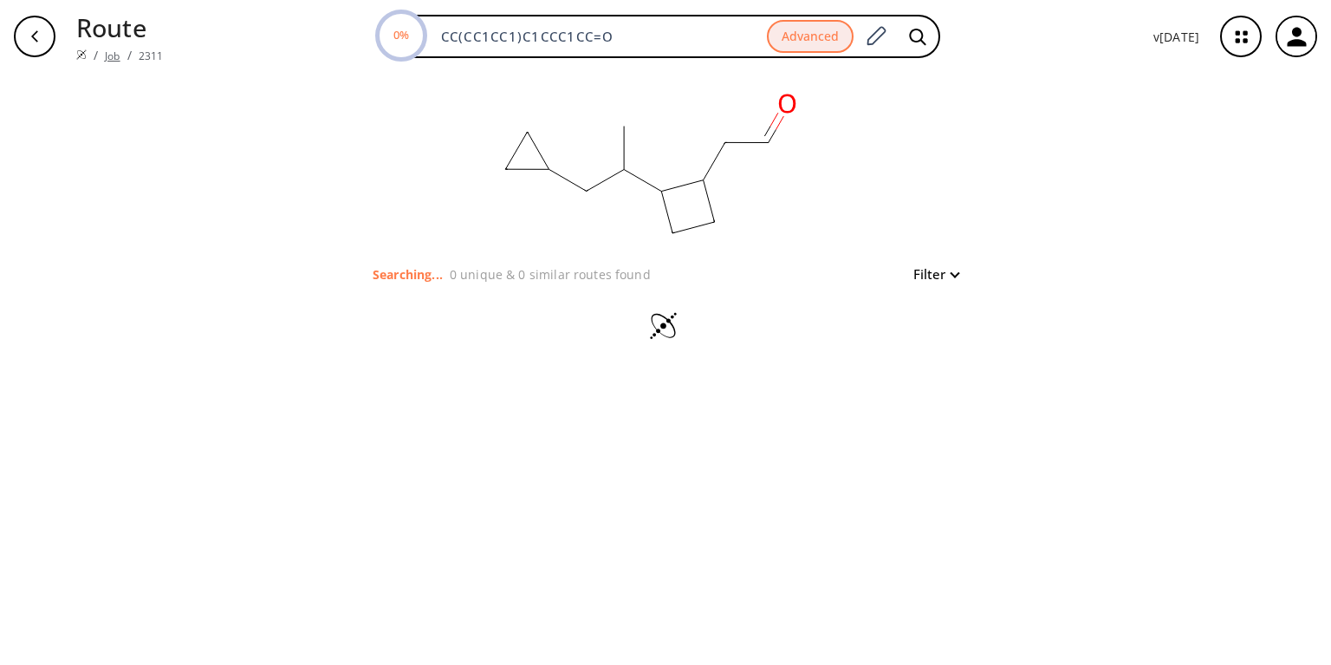
click at [106, 49] on link "Job" at bounding box center [112, 56] width 15 height 15
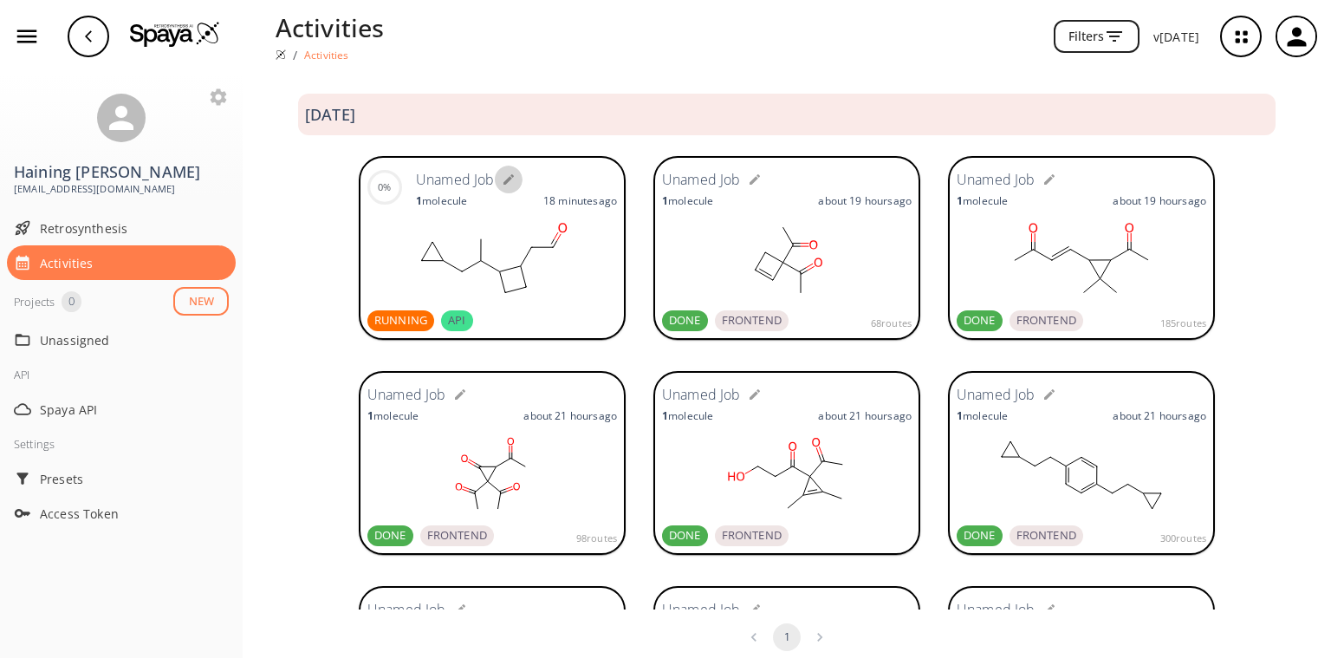
click at [502, 180] on icon "button" at bounding box center [509, 179] width 14 height 14
click at [530, 153] on div "0% ​ 1 molecule 18 minutes ago RUNNING API Unamed Job 1 molecule about 19 hours…" at bounding box center [787, 249] width 1088 height 215
click at [601, 185] on icon "button" at bounding box center [608, 179] width 14 height 14
click at [441, 319] on span "API" at bounding box center [456, 320] width 31 height 17
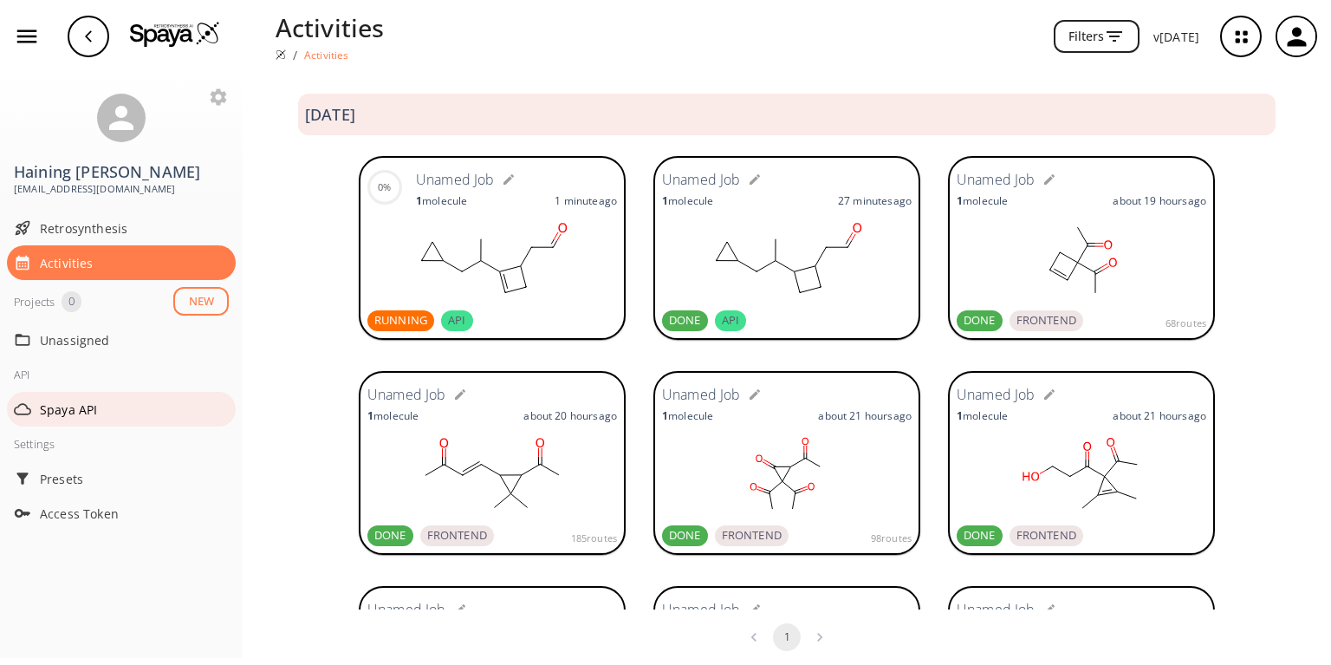
click at [69, 400] on span "Spaya API" at bounding box center [134, 409] width 189 height 18
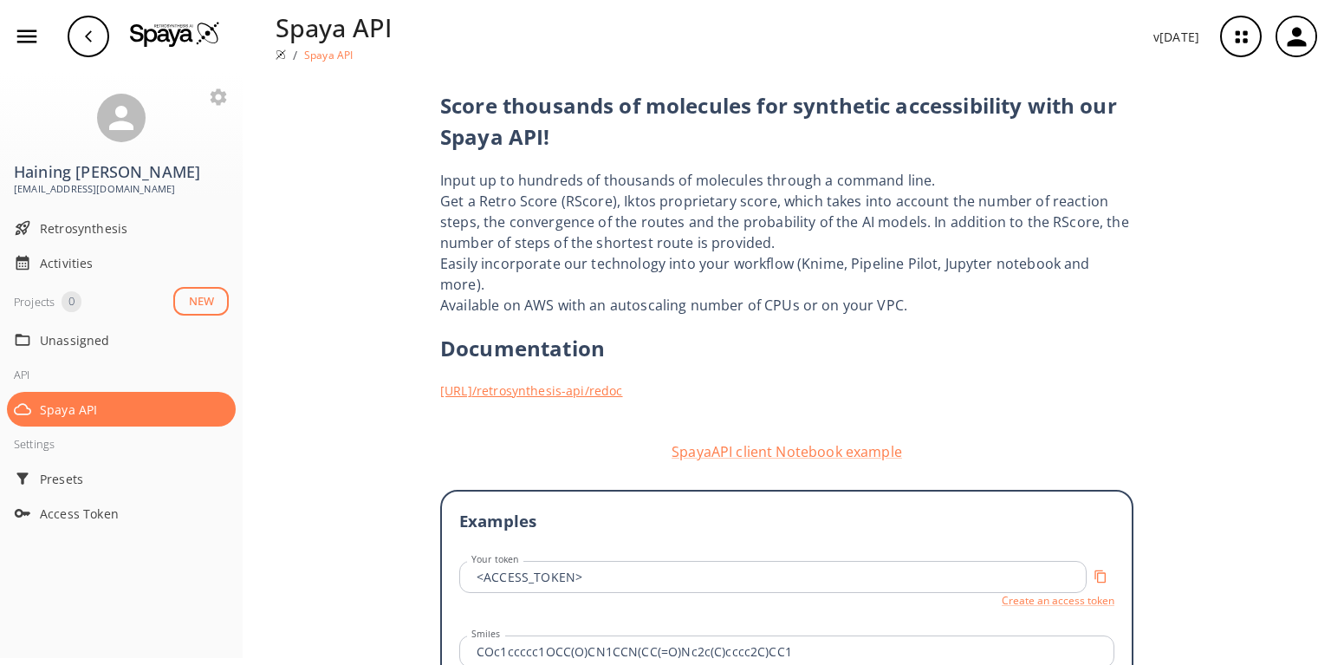
click at [501, 381] on link "https://iff.spaya.ai /retrosynthesis-api/redoc" at bounding box center [786, 390] width 693 height 18
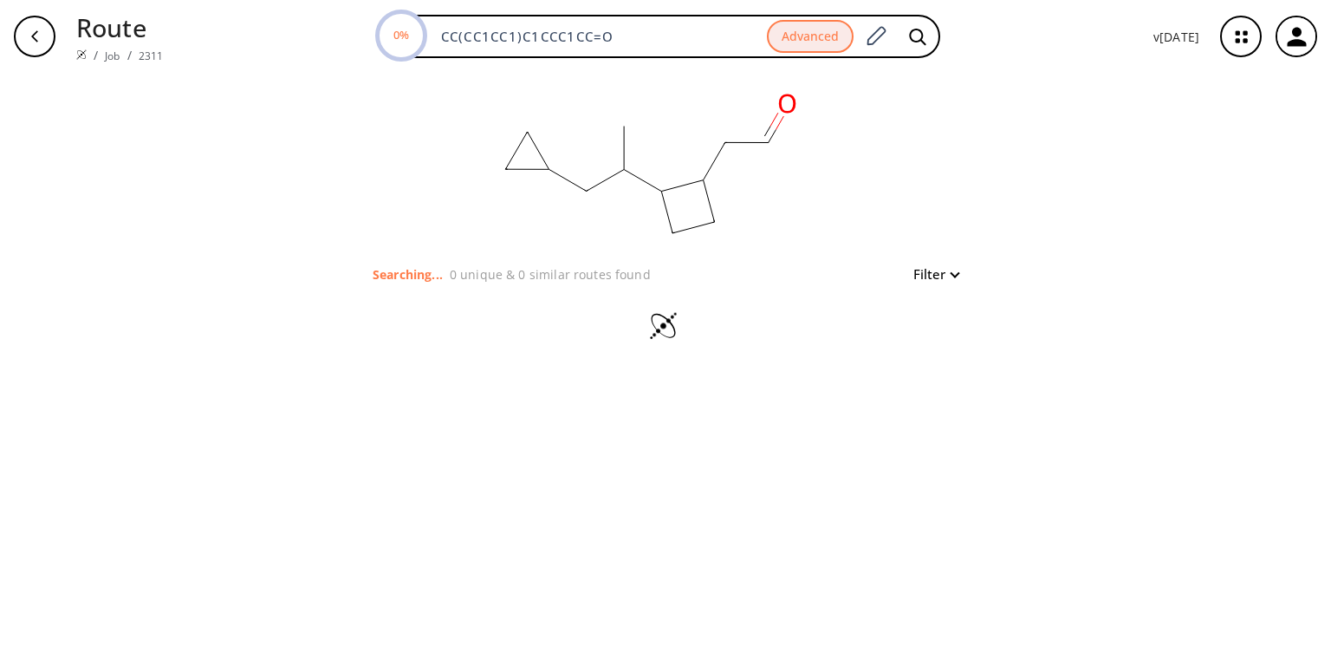
click at [945, 270] on button "Filter" at bounding box center [930, 274] width 55 height 13
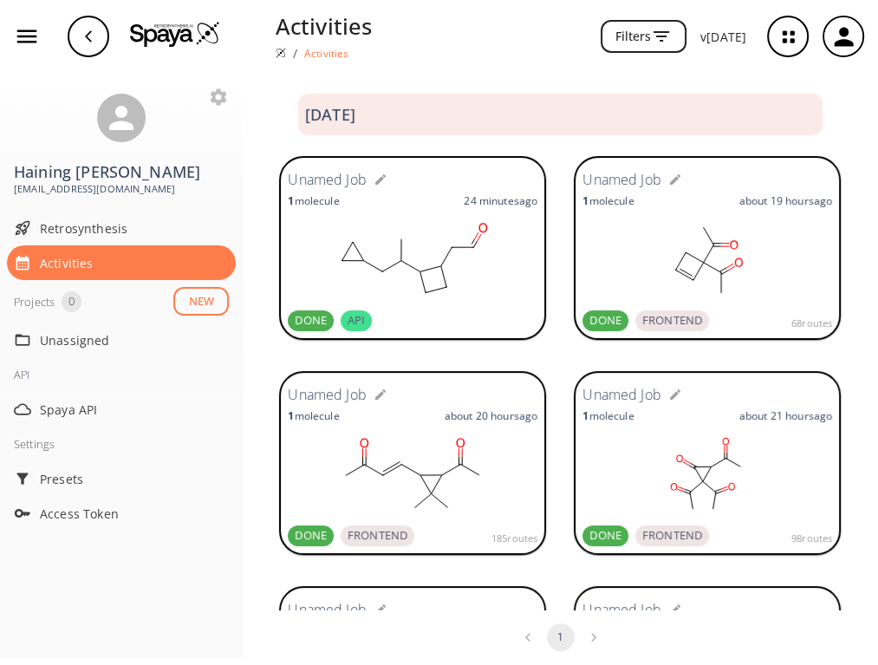
click at [447, 238] on rect at bounding box center [413, 260] width 250 height 87
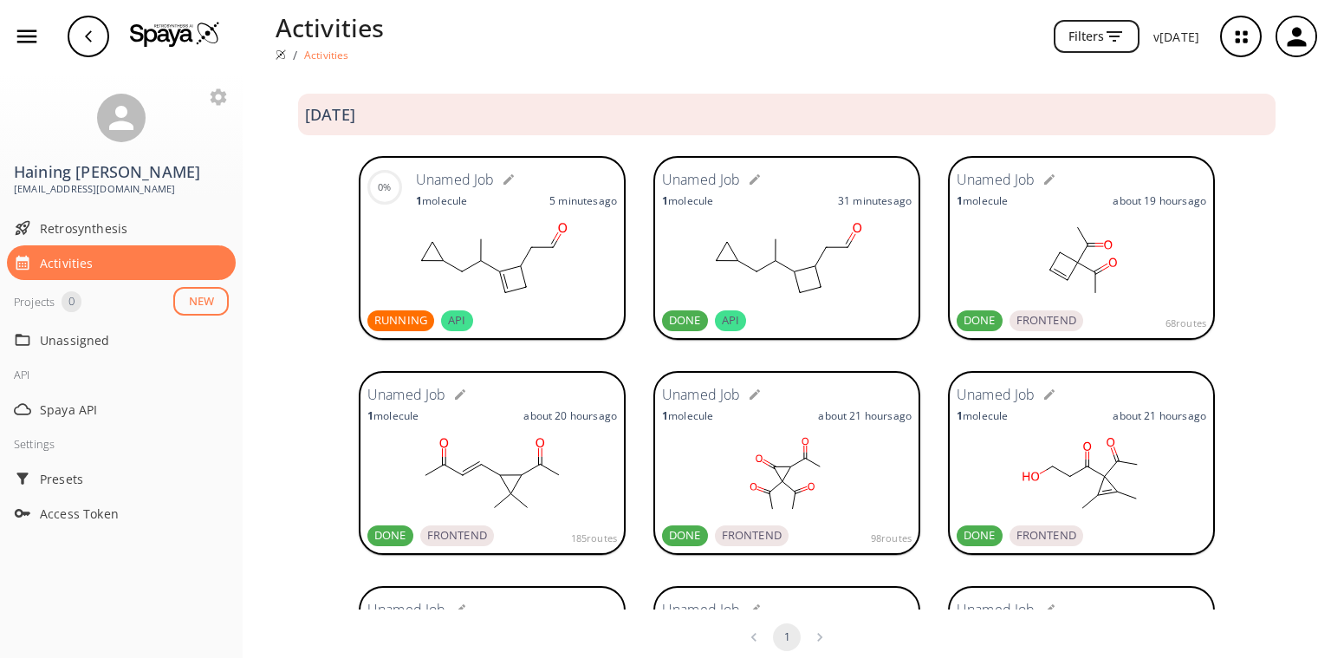
click at [305, 387] on div "Unamed Job 1 molecule about 20 hours ago DONE FRONTEND 185 routes Unamed Job 1 …" at bounding box center [787, 464] width 1088 height 215
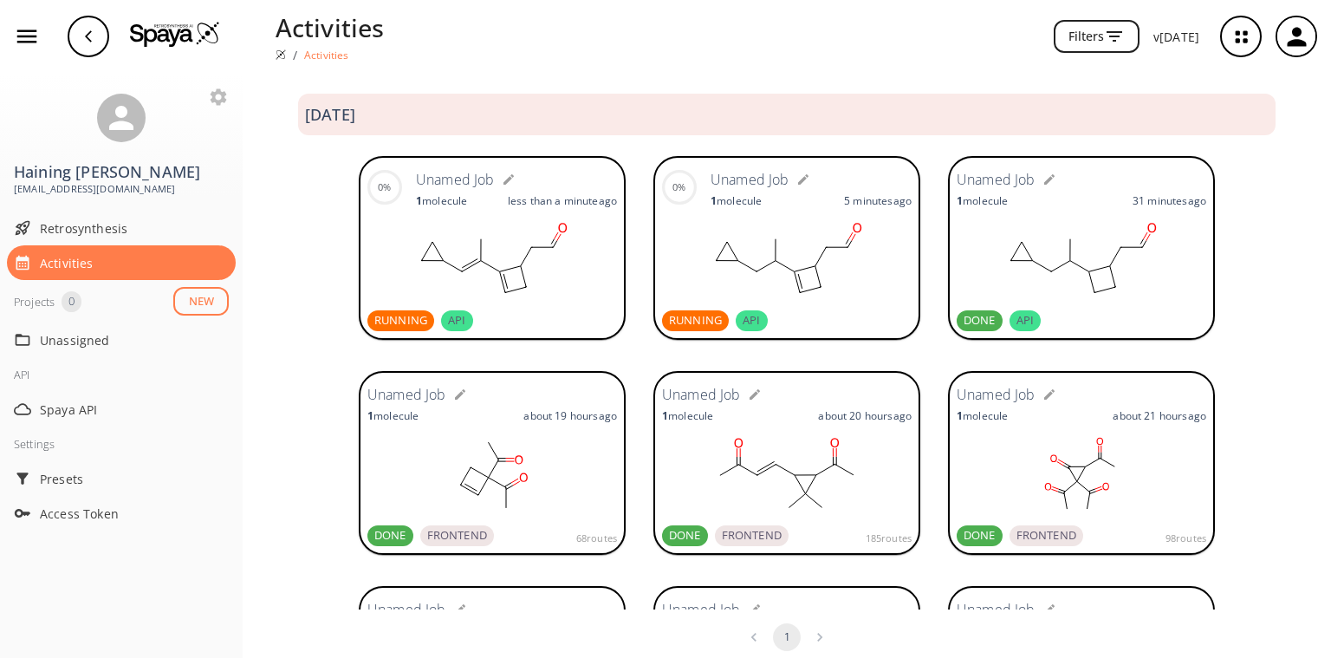
click at [486, 270] on rect at bounding box center [492, 260] width 250 height 87
click at [324, 367] on div "Unamed Job 1 molecule about 19 hours ago DONE FRONTEND 68 routes Unamed Job 1 m…" at bounding box center [787, 464] width 1088 height 215
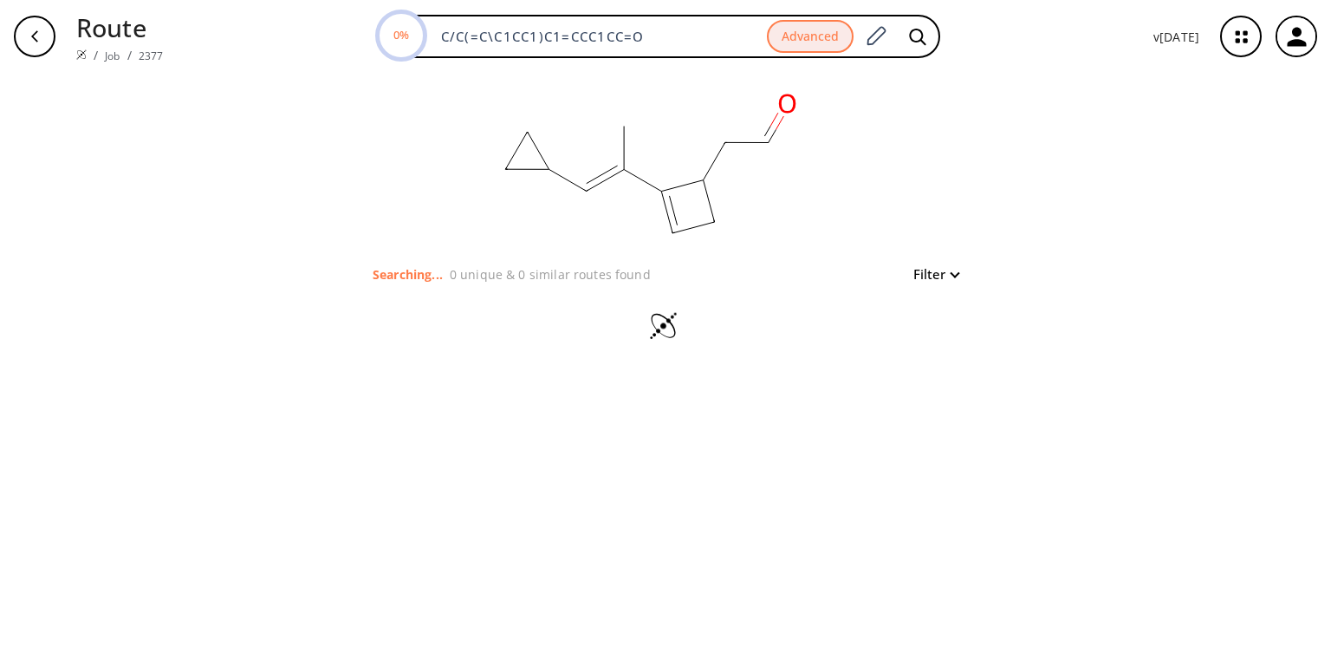
click at [953, 270] on button "Filter" at bounding box center [930, 274] width 55 height 13
click at [1088, 262] on div at bounding box center [665, 332] width 1331 height 665
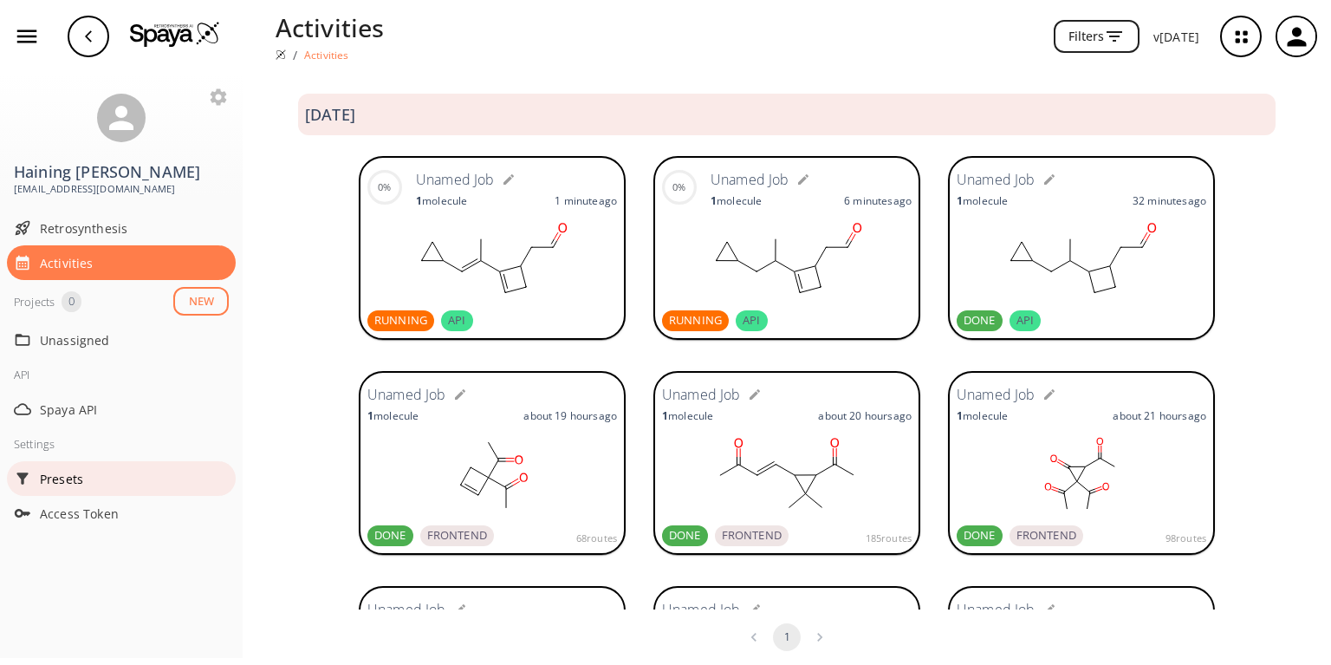
drag, startPoint x: 57, startPoint y: 388, endPoint x: 198, endPoint y: 448, distance: 153.4
click at [276, 476] on div "Unamed Job 1 molecule about 19 hours ago DONE FRONTEND 68 routes Unamed Job 1 m…" at bounding box center [787, 464] width 1088 height 215
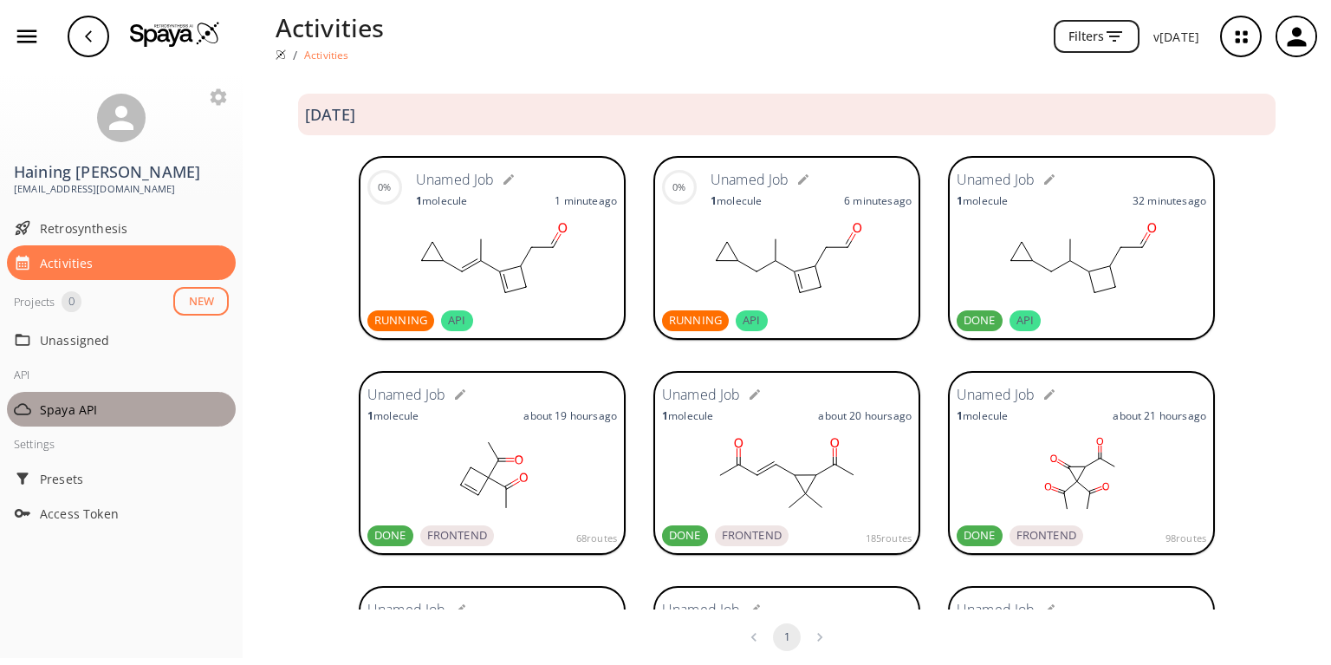
click at [62, 400] on span "Spaya API" at bounding box center [134, 409] width 189 height 18
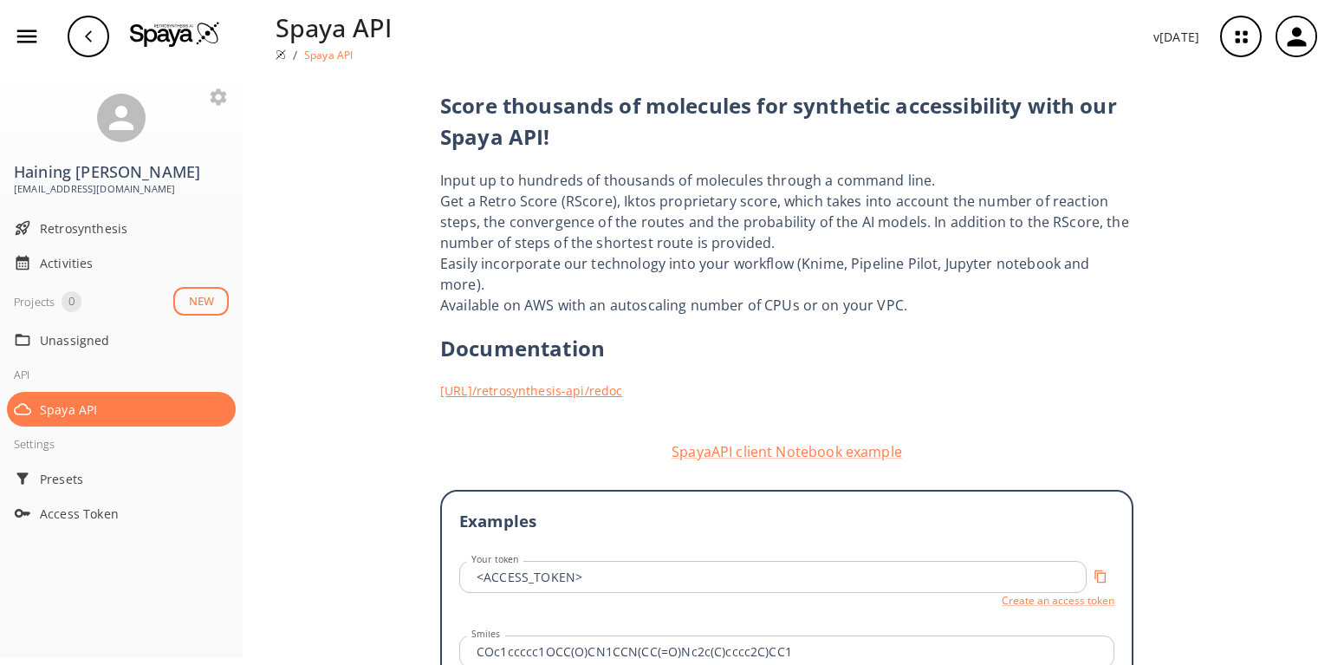
click at [513, 381] on link "https://iff.spaya.ai /retrosynthesis-api/redoc" at bounding box center [786, 390] width 693 height 18
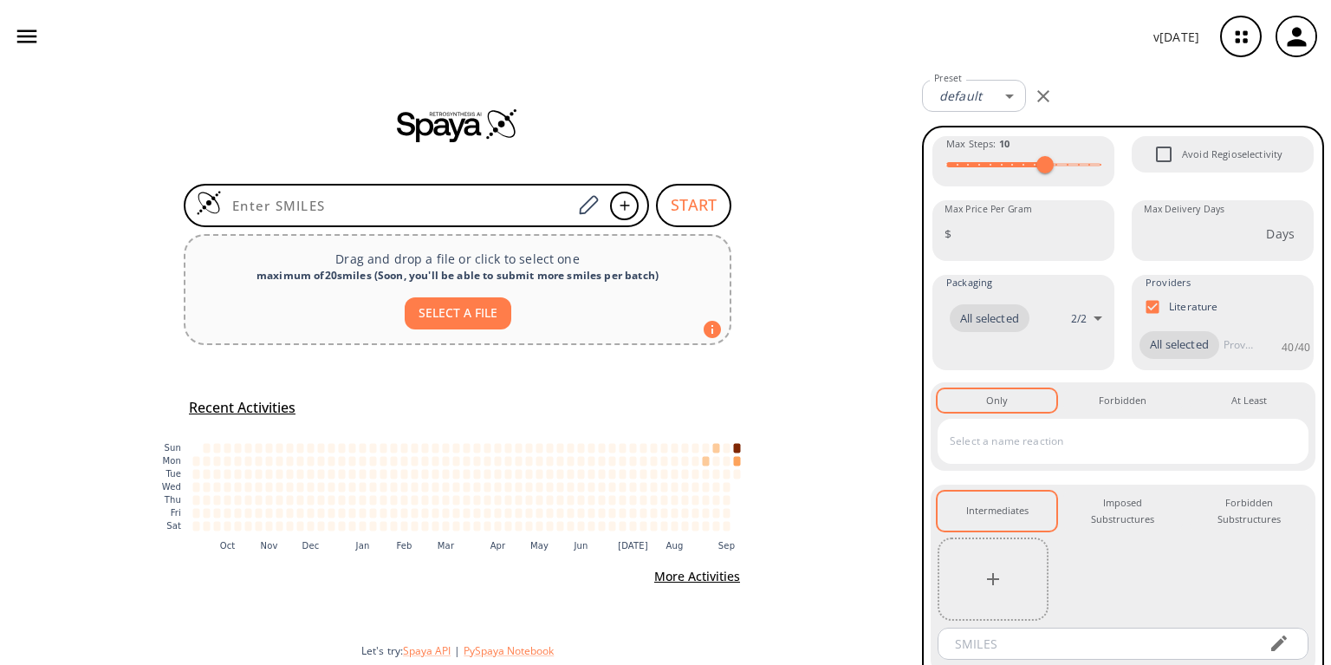
click at [35, 40] on icon "button" at bounding box center [27, 36] width 26 height 26
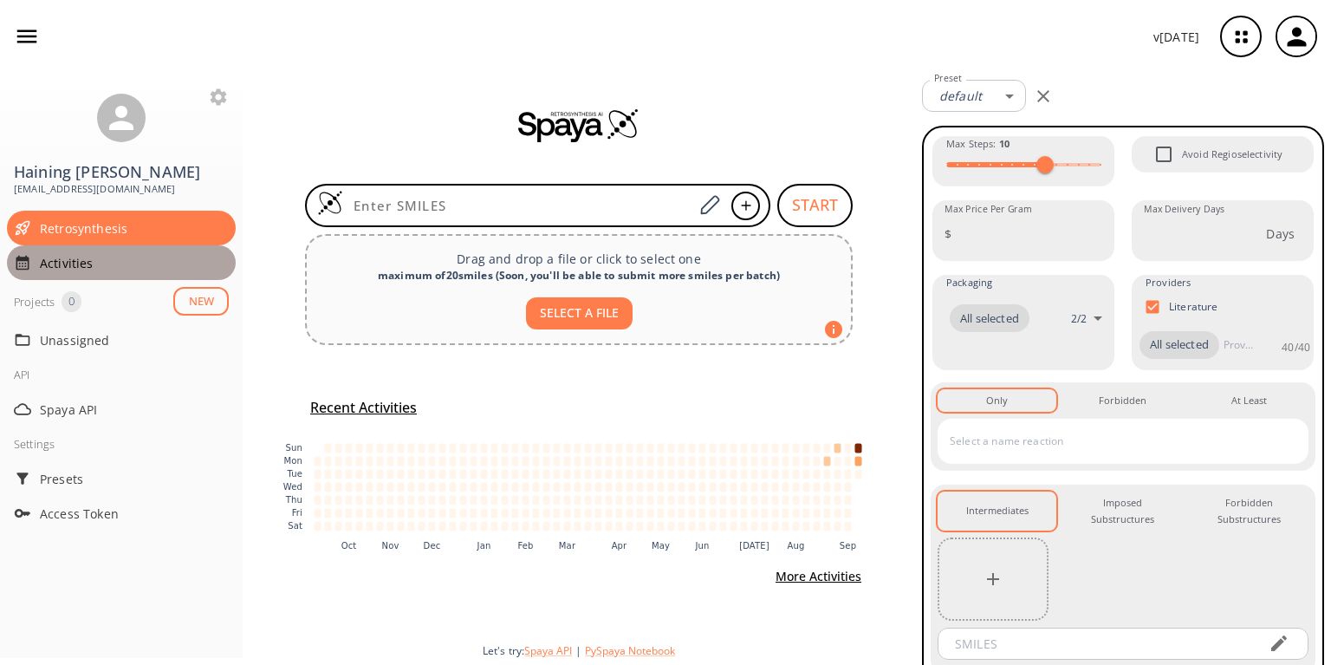
click at [64, 253] on div "Activities" at bounding box center [121, 262] width 229 height 35
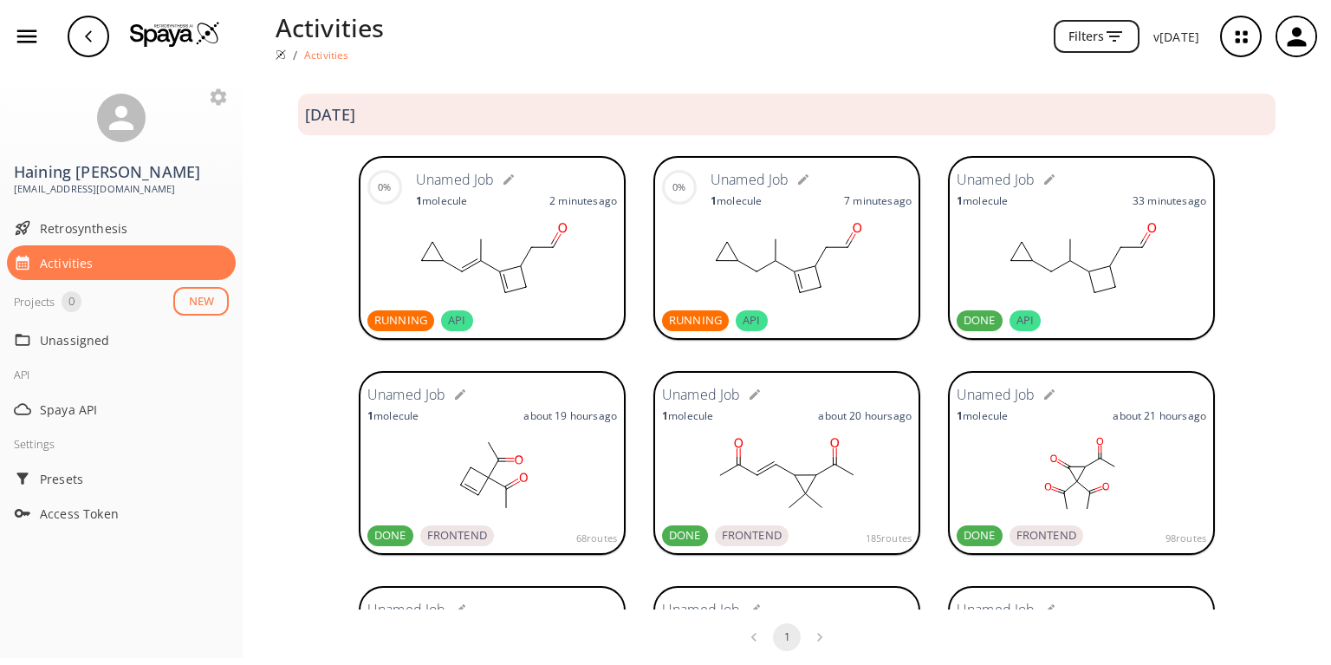
click at [353, 307] on div "0% Unamed Job 1 molecule 2 minutes ago RUNNING API 0% Unamed Job 1 molecule 7 m…" at bounding box center [787, 249] width 1088 height 215
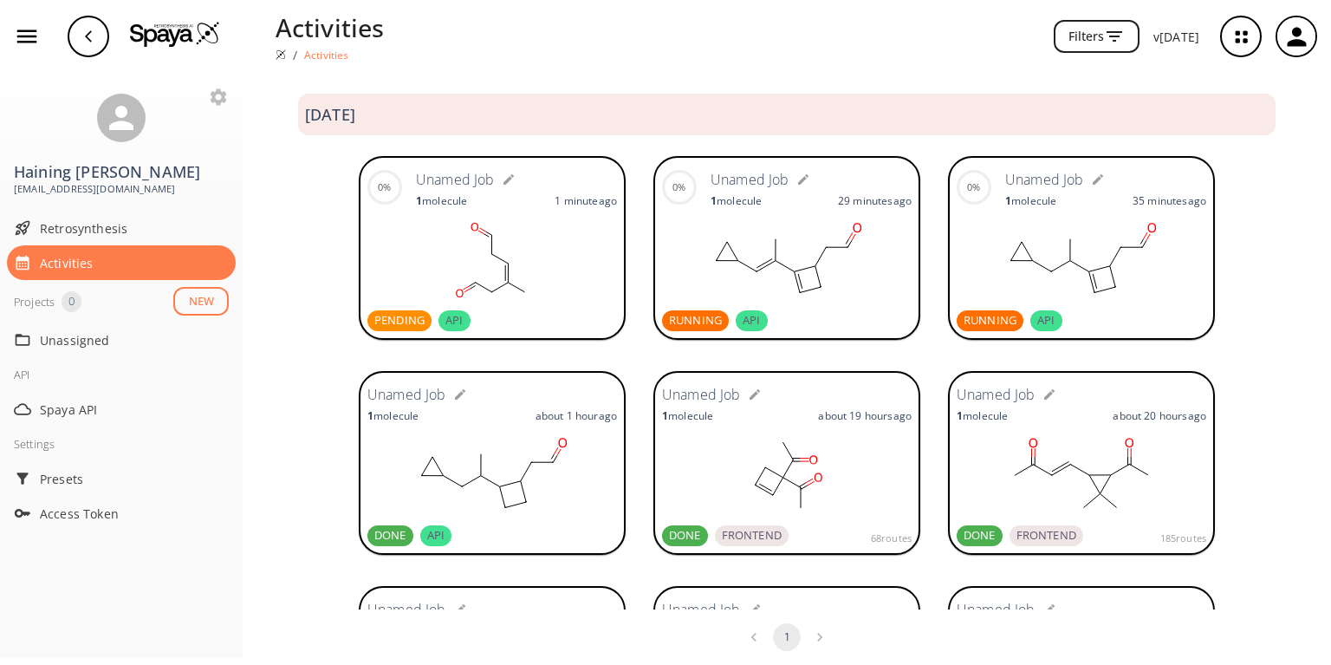
click at [496, 271] on rect at bounding box center [492, 260] width 250 height 87
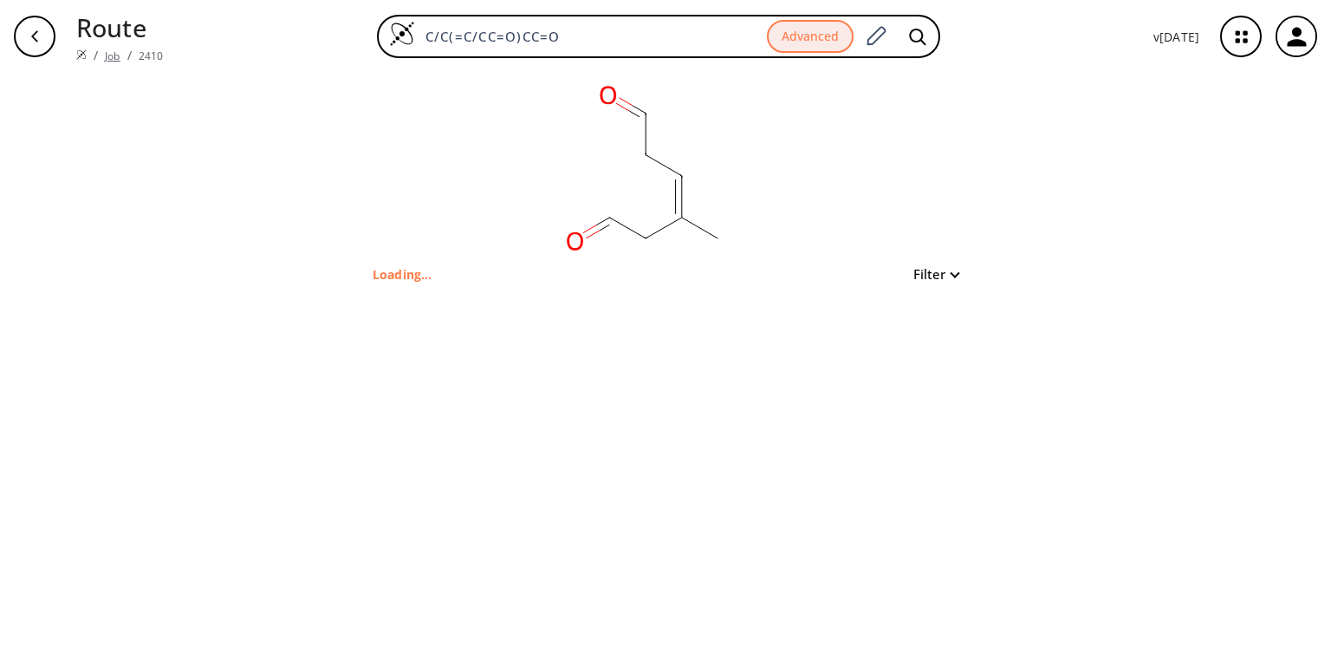
click at [105, 49] on link "Job" at bounding box center [112, 56] width 15 height 15
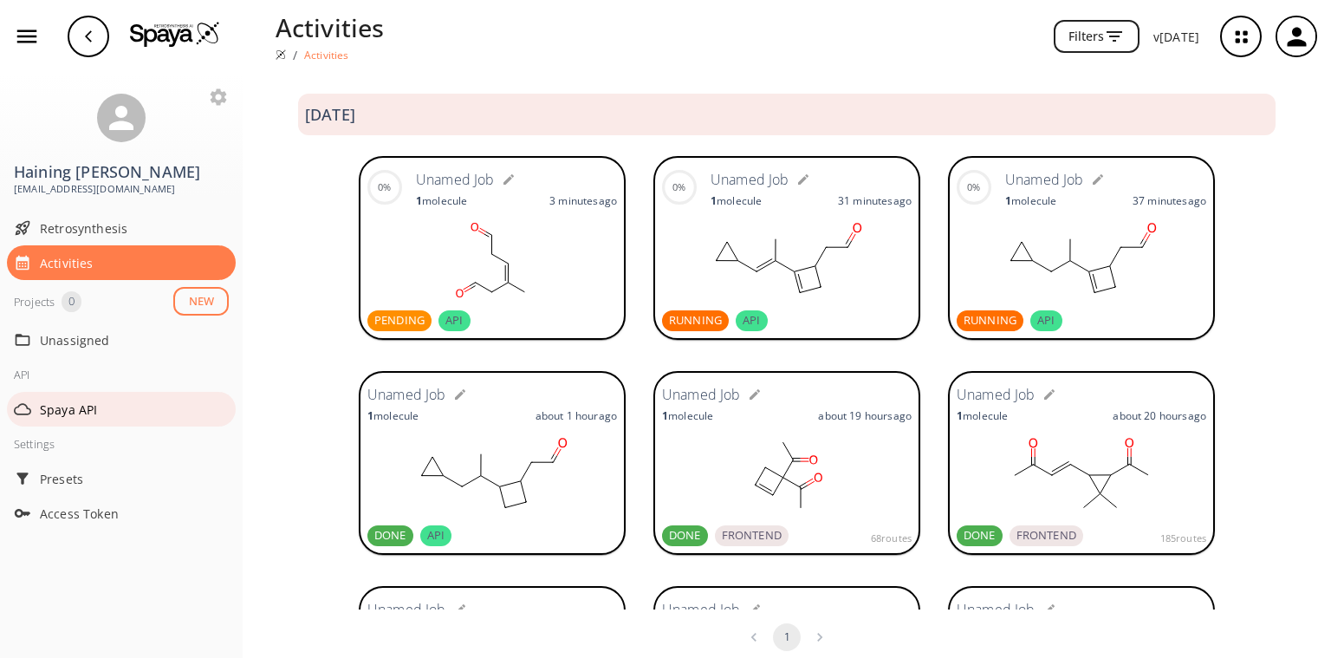
click at [55, 392] on div "Spaya API" at bounding box center [121, 409] width 229 height 35
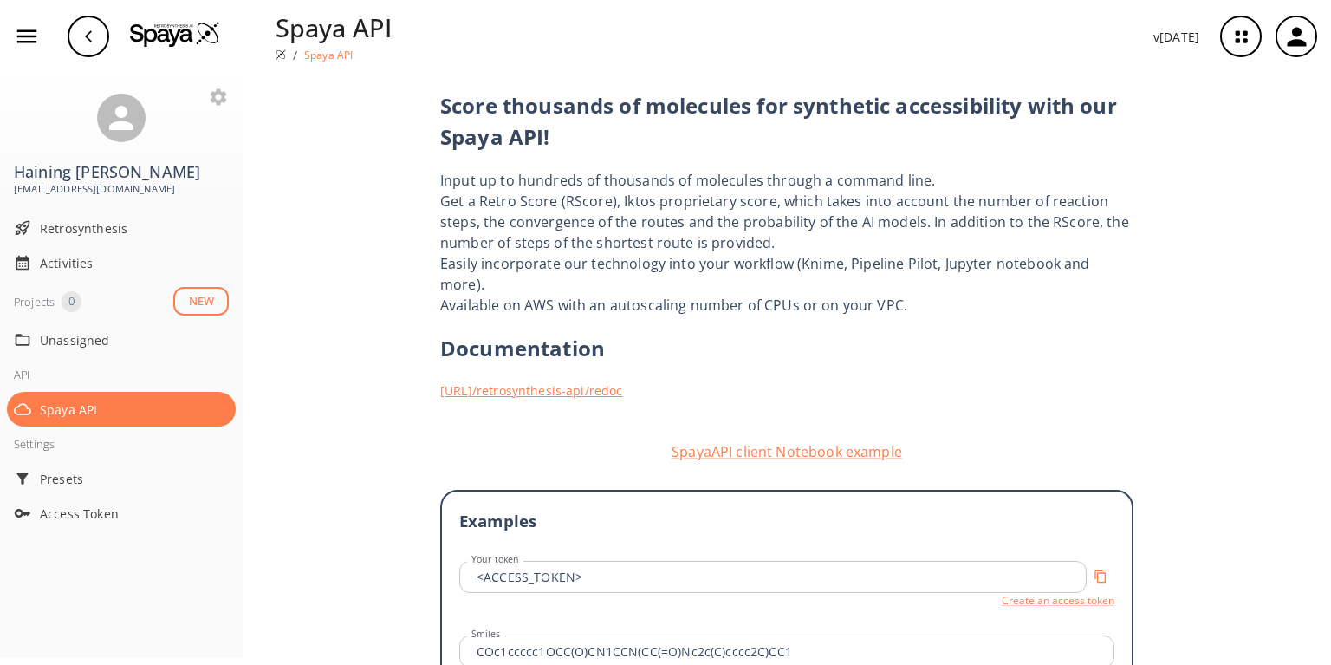
click at [537, 381] on link "[URL] /retrosynthesis-api/redoc" at bounding box center [786, 390] width 693 height 18
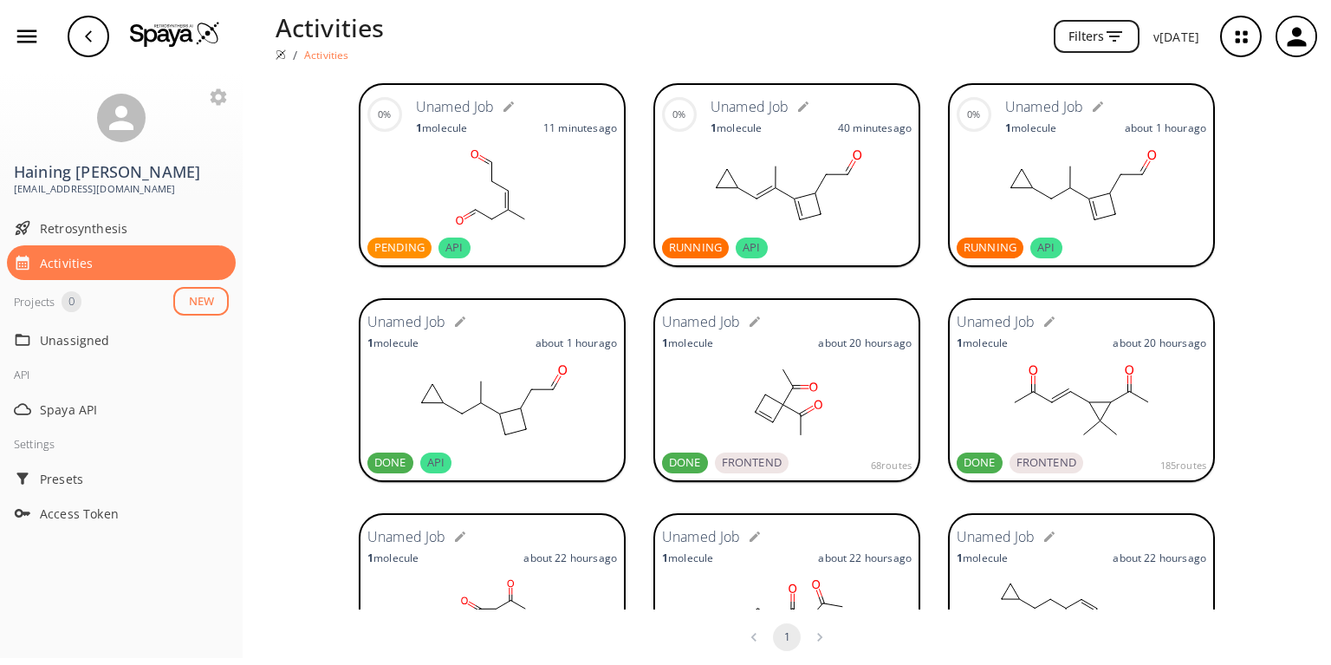
scroll to position [69, 0]
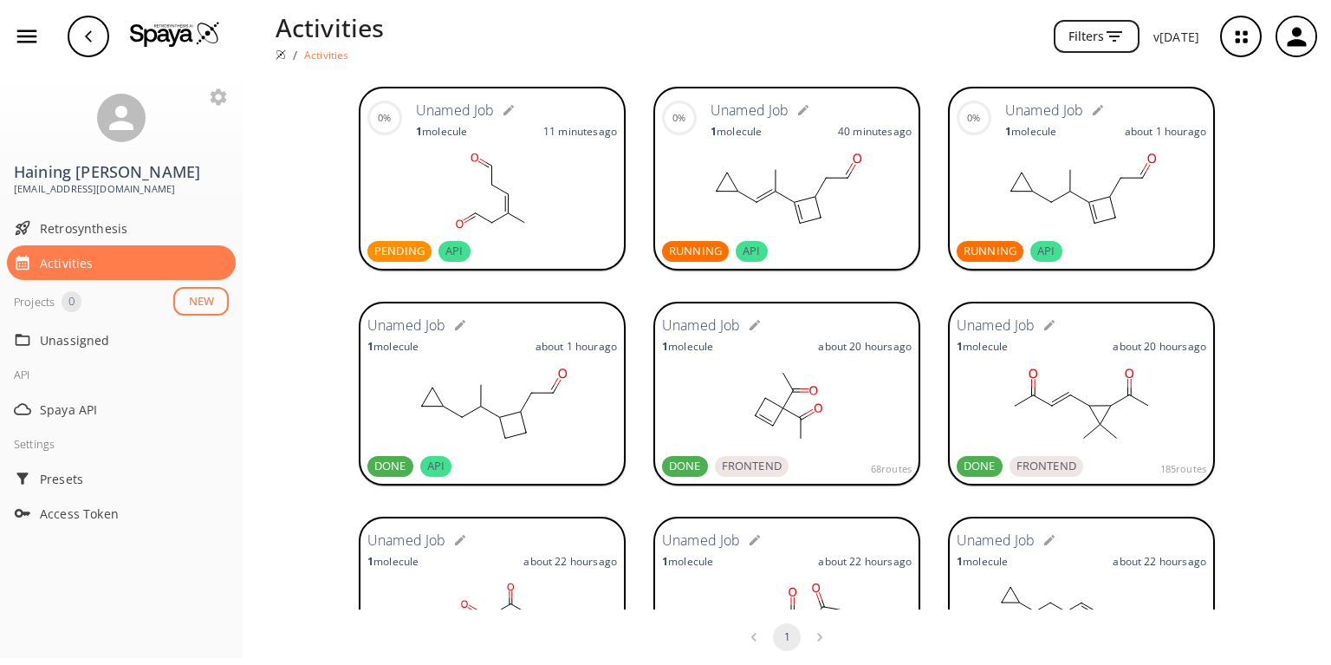
click at [822, 194] on rect at bounding box center [787, 190] width 250 height 87
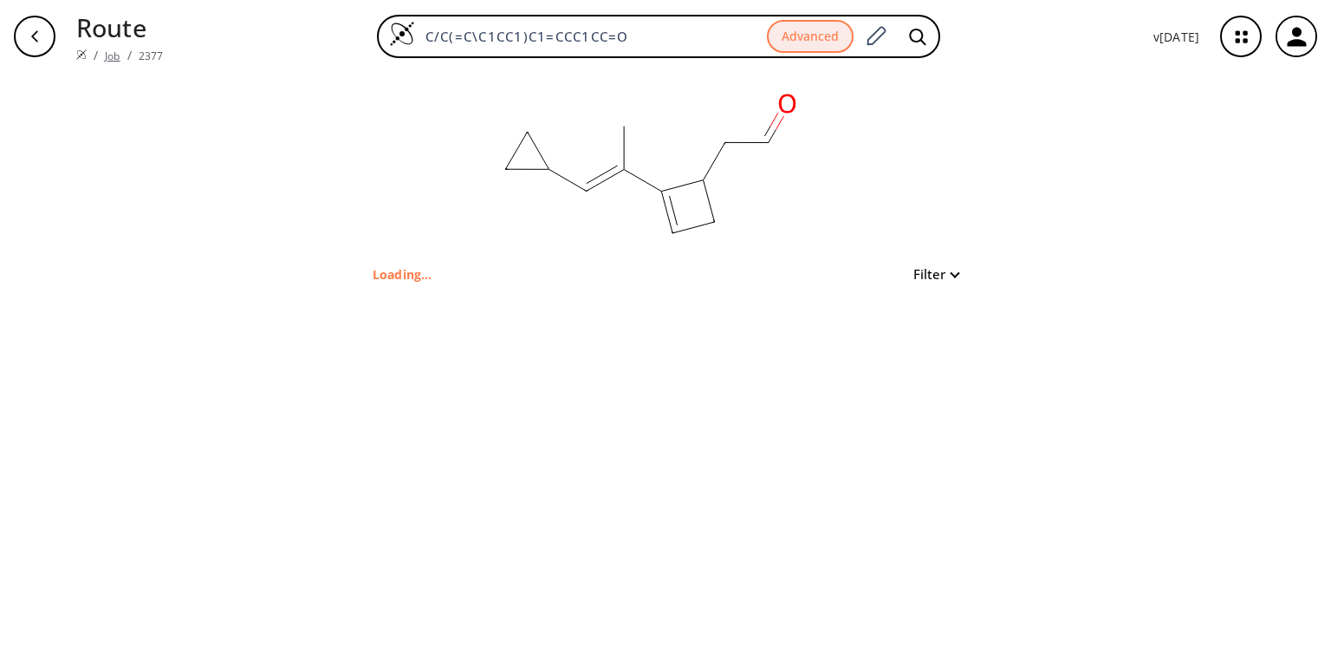
click at [109, 49] on link "Job" at bounding box center [112, 56] width 15 height 15
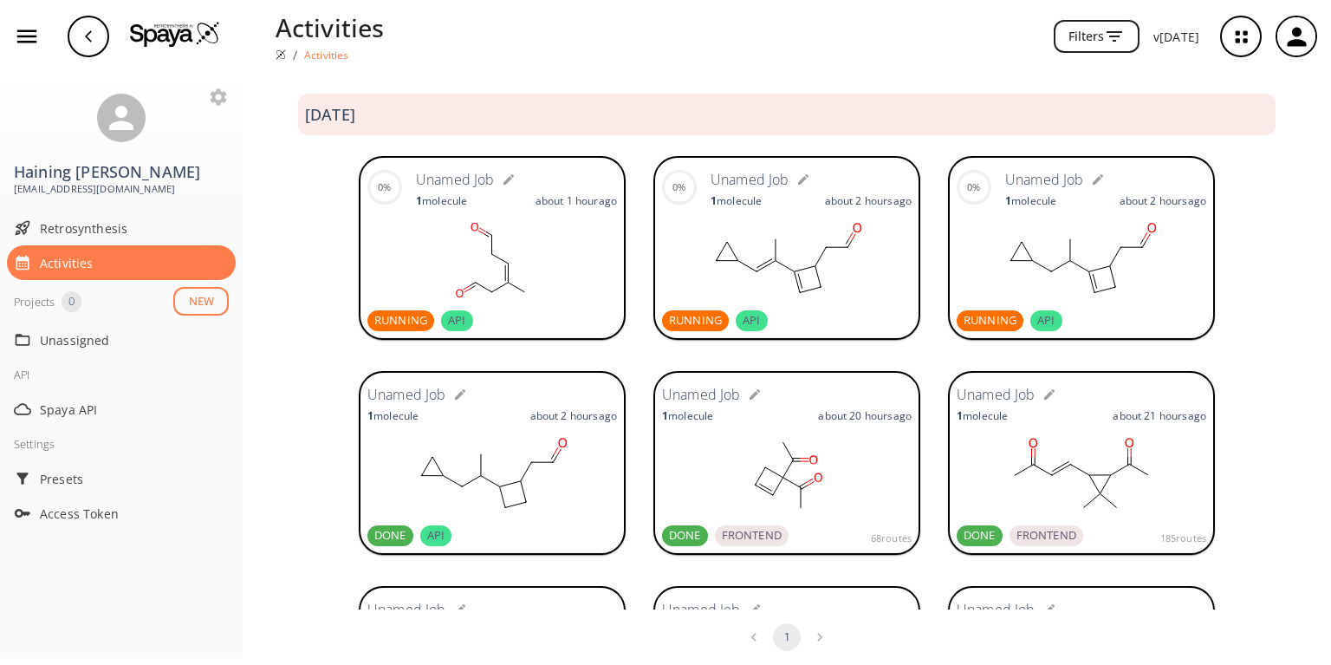
click at [649, 74] on div "[DATE]" at bounding box center [787, 107] width 1088 height 69
